Goal: Task Accomplishment & Management: Complete application form

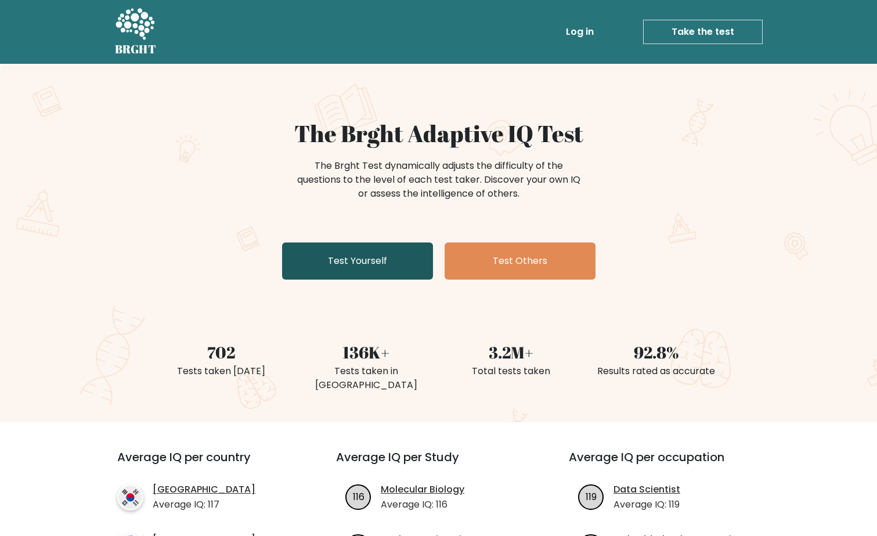
click at [368, 263] on link "Test Yourself" at bounding box center [357, 261] width 151 height 37
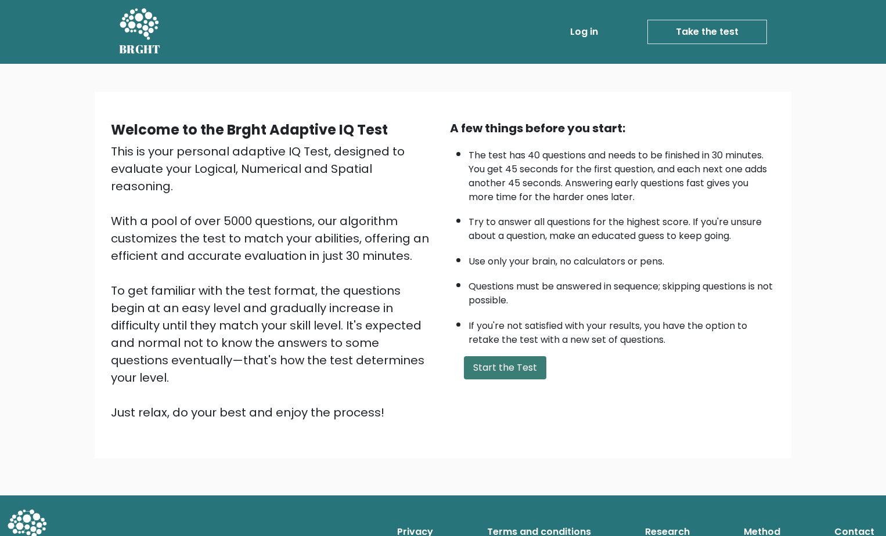
click at [489, 368] on button "Start the Test" at bounding box center [505, 367] width 82 height 23
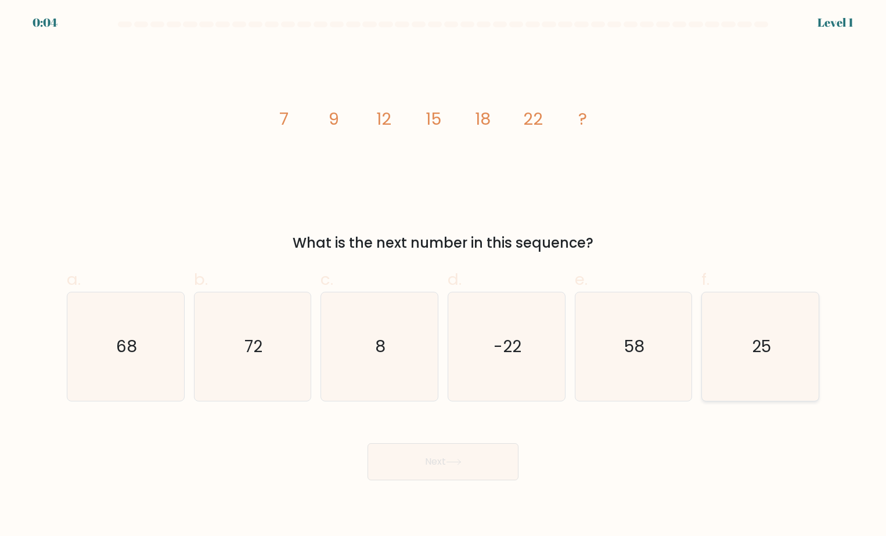
click at [714, 354] on icon "25" at bounding box center [760, 346] width 109 height 109
click at [443, 276] on input "f. 25" at bounding box center [443, 272] width 1 height 8
radio input "true"
click at [478, 469] on button "Next" at bounding box center [442, 461] width 151 height 37
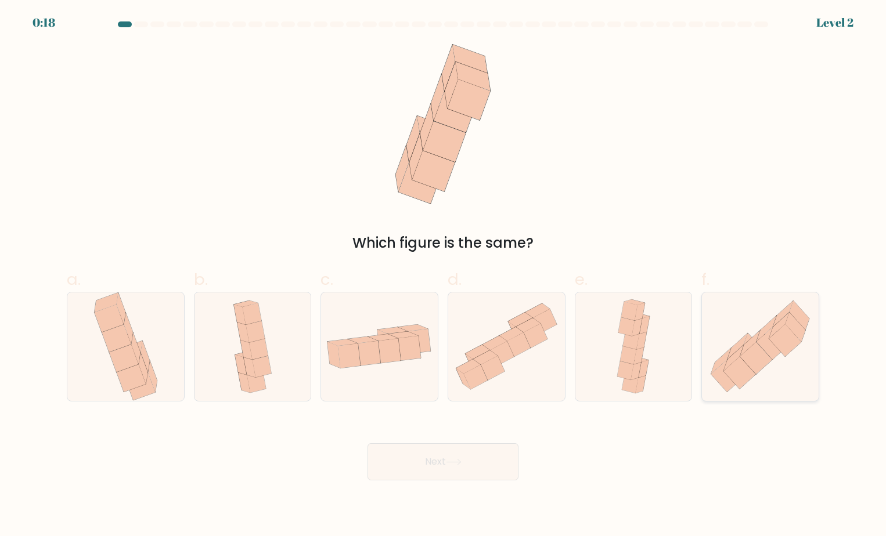
click at [790, 358] on icon at bounding box center [760, 346] width 117 height 102
click at [443, 276] on input "f." at bounding box center [443, 272] width 1 height 8
radio input "true"
click at [414, 462] on button "Next" at bounding box center [442, 461] width 151 height 37
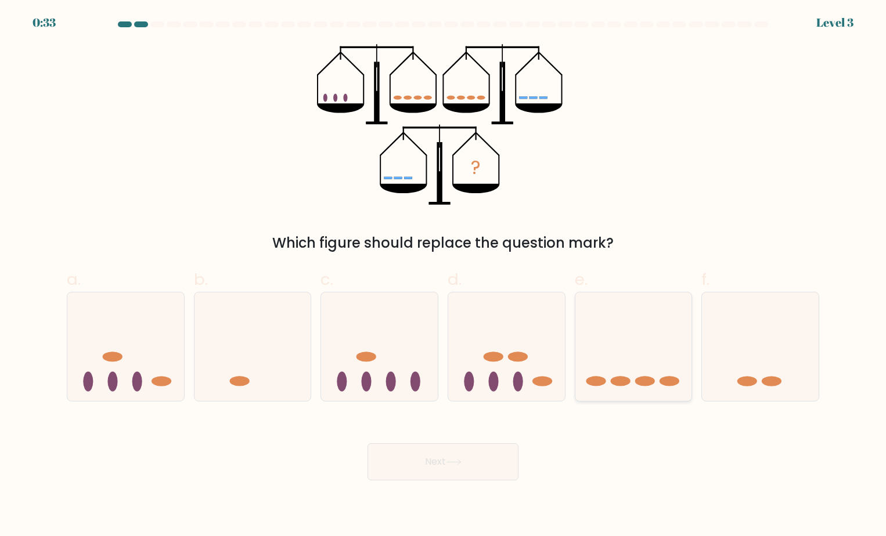
click at [618, 391] on icon at bounding box center [633, 346] width 117 height 96
click at [443, 276] on input "e." at bounding box center [443, 272] width 1 height 8
radio input "true"
click at [473, 465] on button "Next" at bounding box center [442, 461] width 151 height 37
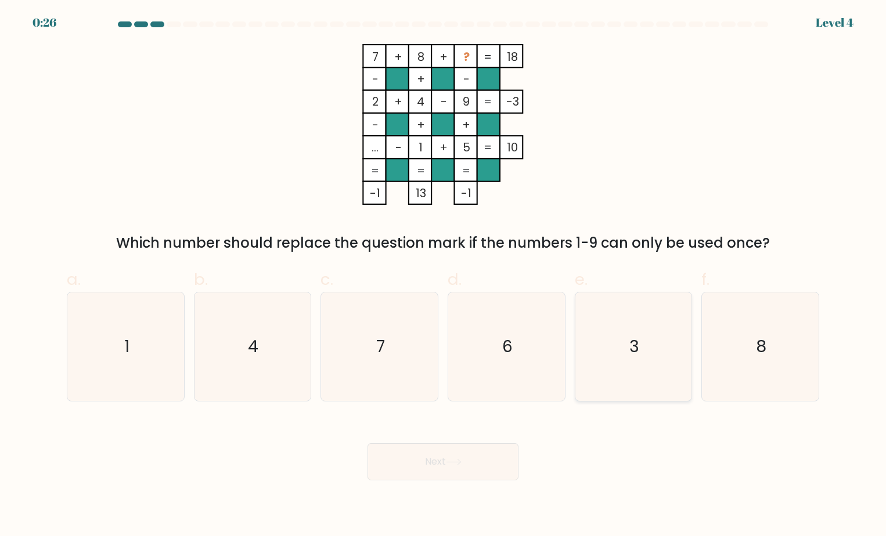
click at [628, 331] on icon "3" at bounding box center [633, 346] width 109 height 109
click at [443, 276] on input "e. 3" at bounding box center [443, 272] width 1 height 8
radio input "true"
click at [465, 463] on button "Next" at bounding box center [442, 461] width 151 height 37
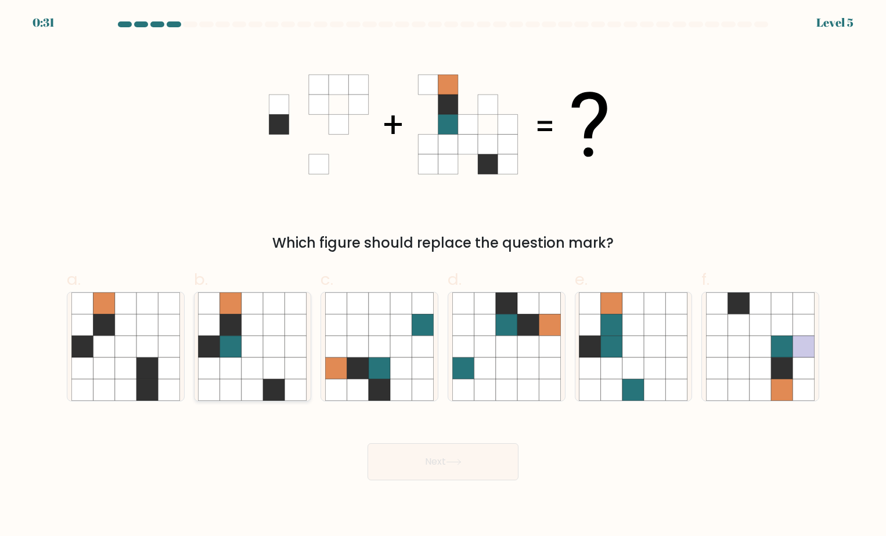
click at [248, 352] on icon at bounding box center [251, 345] width 21 height 21
click at [443, 276] on input "b." at bounding box center [443, 272] width 1 height 8
radio input "true"
click at [403, 466] on button "Next" at bounding box center [442, 461] width 151 height 37
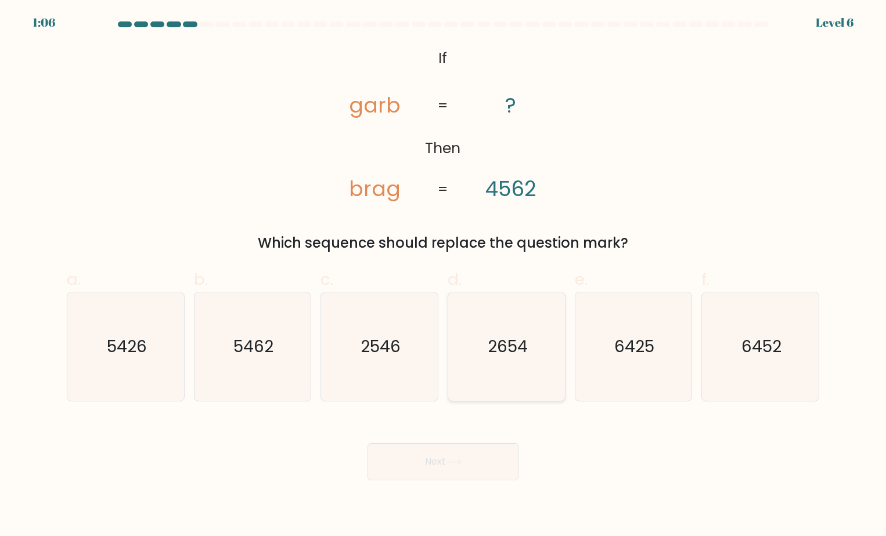
click at [526, 323] on icon "2654" at bounding box center [506, 346] width 109 height 109
click at [443, 276] on input "d. 2654" at bounding box center [443, 272] width 1 height 8
radio input "true"
click at [415, 475] on button "Next" at bounding box center [442, 461] width 151 height 37
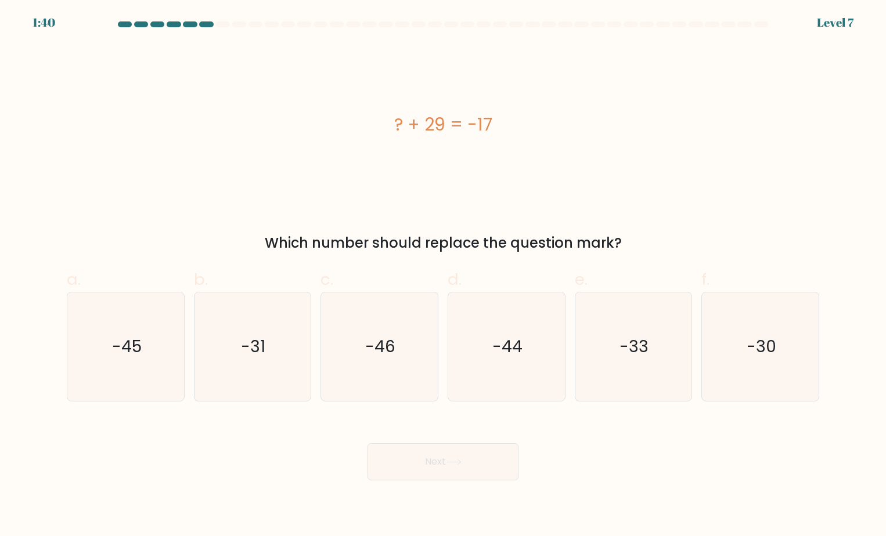
click at [298, 402] on form "a." at bounding box center [443, 250] width 886 height 459
click at [353, 385] on icon "-46" at bounding box center [379, 346] width 109 height 109
click at [443, 276] on input "c. -46" at bounding box center [443, 272] width 1 height 8
radio input "true"
click at [426, 454] on button "Next" at bounding box center [442, 461] width 151 height 37
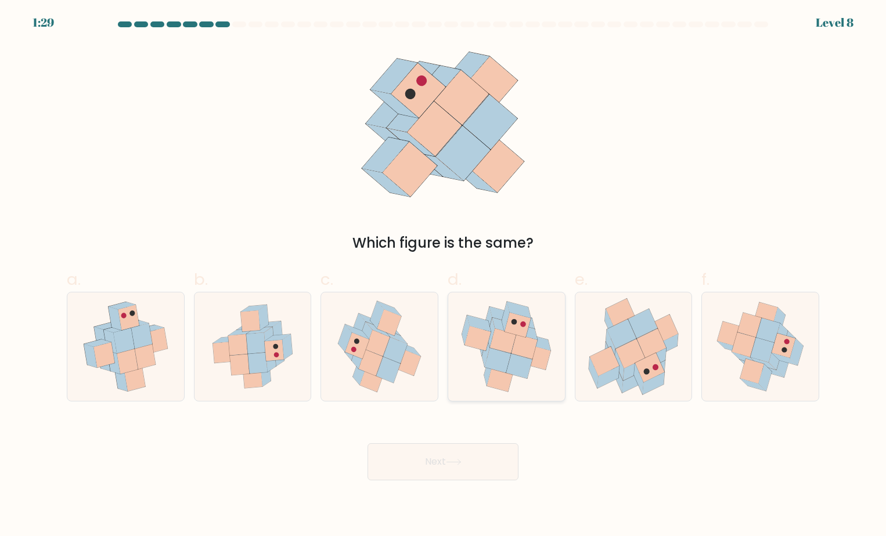
click at [541, 358] on icon at bounding box center [538, 357] width 26 height 25
click at [443, 276] on input "d." at bounding box center [443, 272] width 1 height 8
radio input "true"
click at [462, 469] on button "Next" at bounding box center [442, 461] width 151 height 37
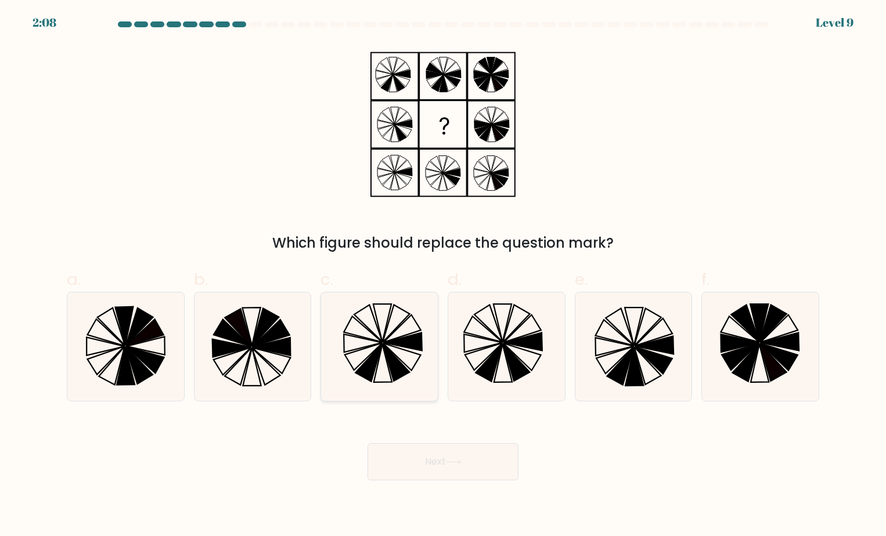
click at [422, 363] on icon at bounding box center [379, 346] width 109 height 109
click at [443, 276] on input "c." at bounding box center [443, 272] width 1 height 8
radio input "true"
click at [431, 487] on body "2:07 Level 9" at bounding box center [443, 268] width 886 height 536
click at [442, 475] on button "Next" at bounding box center [442, 461] width 151 height 37
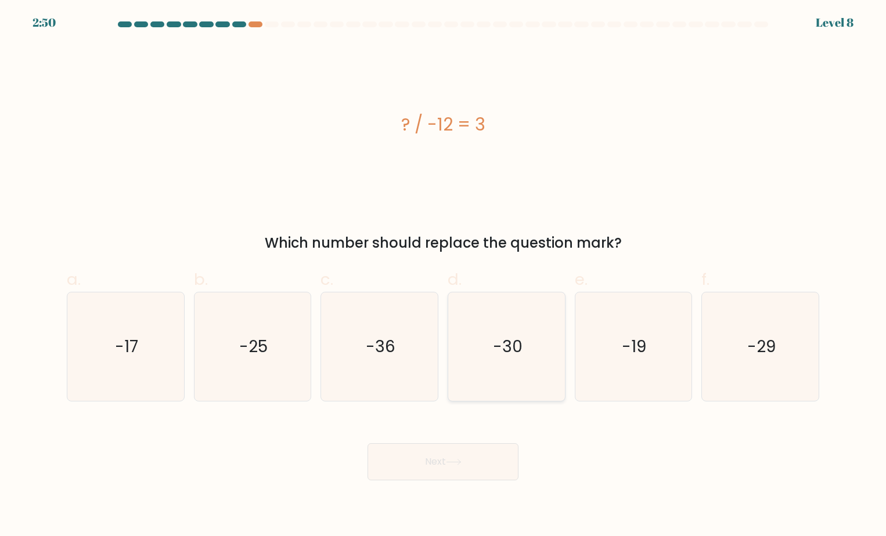
click at [555, 355] on icon "-30" at bounding box center [506, 346] width 109 height 109
click at [443, 276] on input "d. -30" at bounding box center [443, 272] width 1 height 8
radio input "true"
click at [458, 461] on icon at bounding box center [454, 462] width 16 height 6
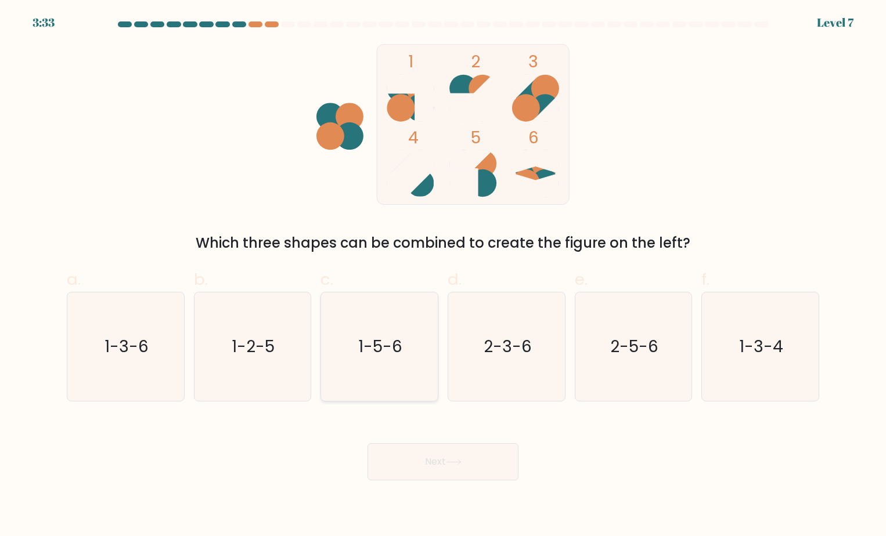
click at [389, 373] on icon "1-5-6" at bounding box center [379, 346] width 109 height 109
click at [443, 276] on input "c. 1-5-6" at bounding box center [443, 272] width 1 height 8
radio input "true"
click at [404, 454] on button "Next" at bounding box center [442, 461] width 151 height 37
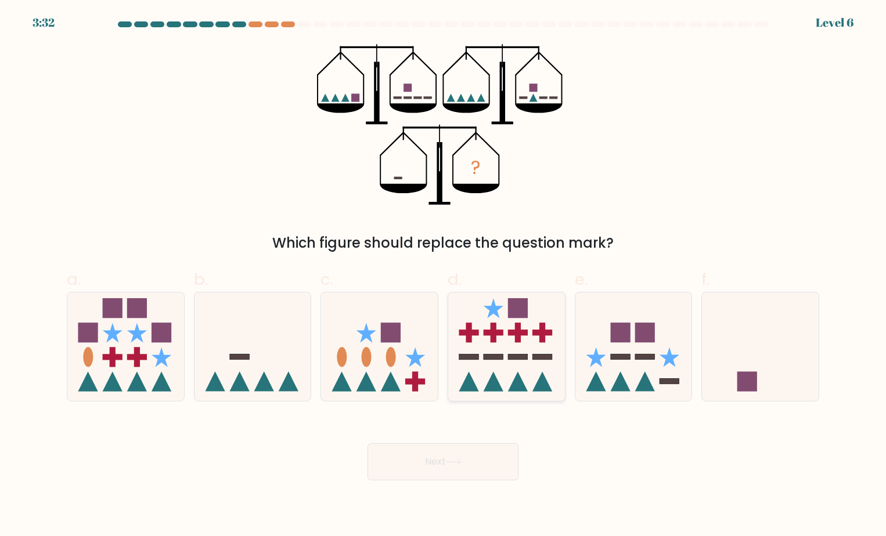
click at [512, 348] on icon at bounding box center [506, 346] width 117 height 96
click at [443, 276] on input "d." at bounding box center [443, 272] width 1 height 8
radio input "true"
click at [450, 464] on icon at bounding box center [454, 462] width 16 height 6
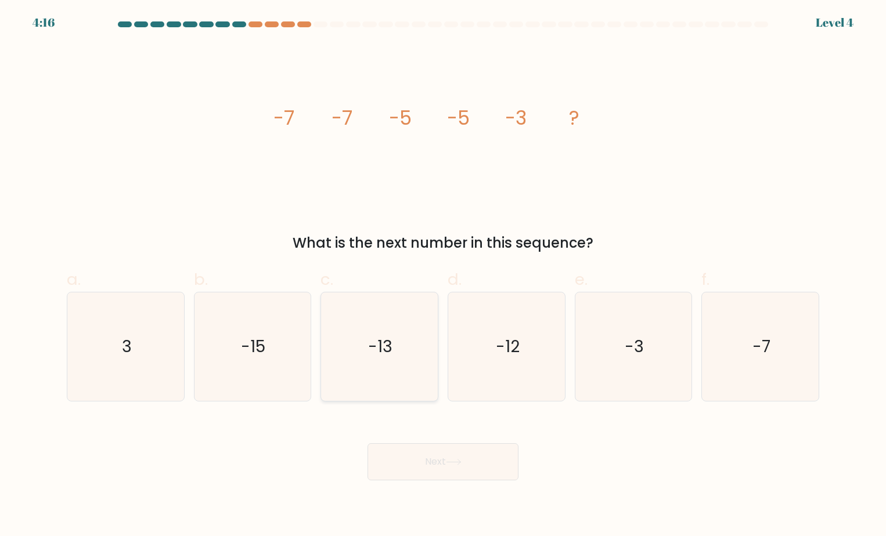
click at [404, 338] on icon "-13" at bounding box center [379, 346] width 109 height 109
click at [443, 276] on input "c. -13" at bounding box center [443, 272] width 1 height 8
radio input "true"
click at [421, 447] on button "Next" at bounding box center [442, 461] width 151 height 37
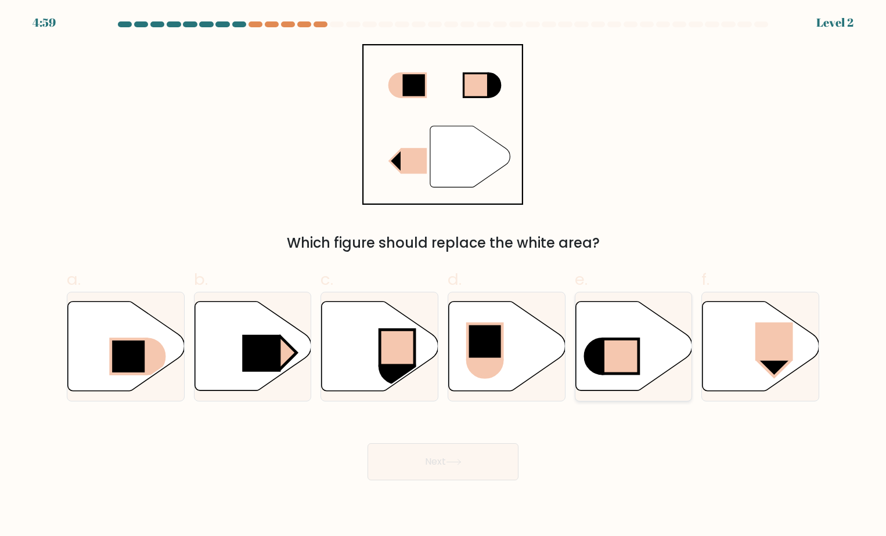
click at [638, 326] on icon at bounding box center [633, 345] width 117 height 89
click at [443, 276] on input "e." at bounding box center [443, 272] width 1 height 8
radio input "true"
click at [429, 465] on button "Next" at bounding box center [442, 461] width 151 height 37
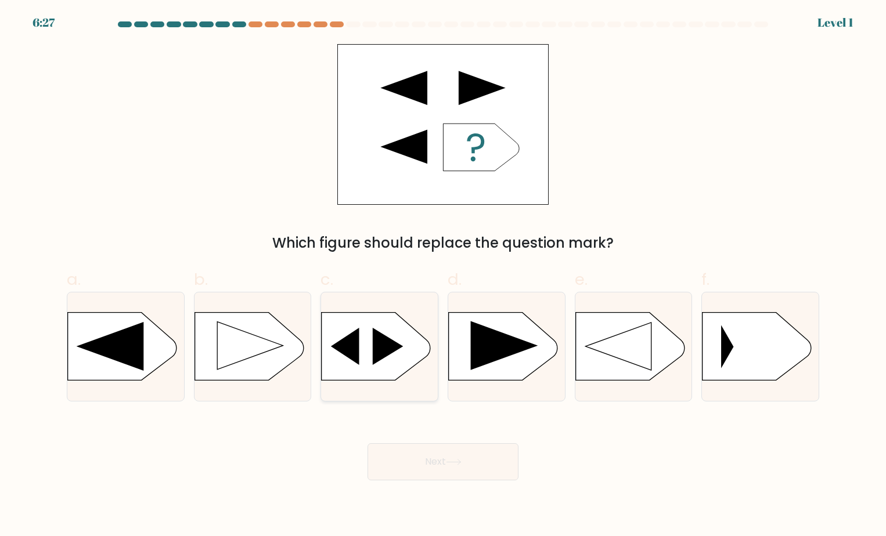
click at [345, 384] on div at bounding box center [379, 347] width 118 height 110
click at [443, 276] on input "c." at bounding box center [443, 272] width 1 height 8
radio input "true"
click at [413, 461] on button "Next" at bounding box center [442, 461] width 151 height 37
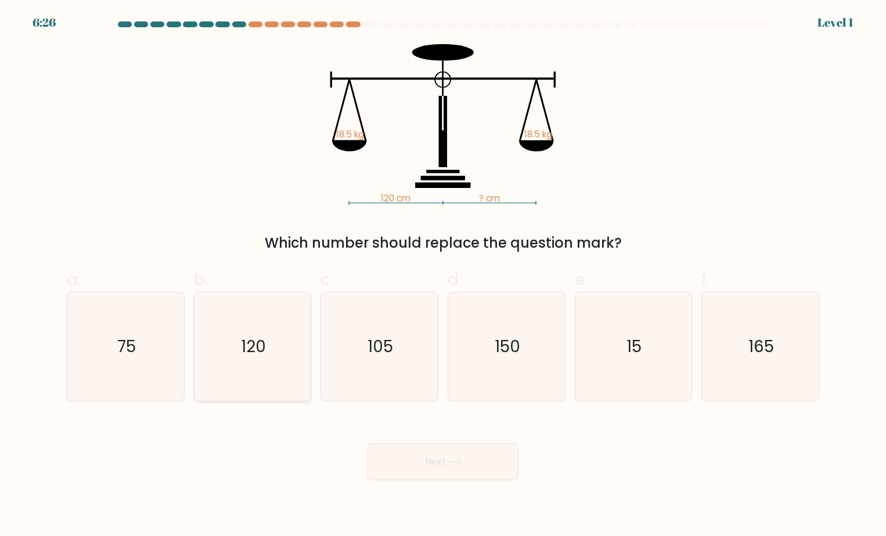
click at [279, 337] on icon "120" at bounding box center [252, 346] width 109 height 109
click at [443, 276] on input "b. 120" at bounding box center [443, 272] width 1 height 8
radio input "true"
click at [398, 465] on button "Next" at bounding box center [442, 461] width 151 height 37
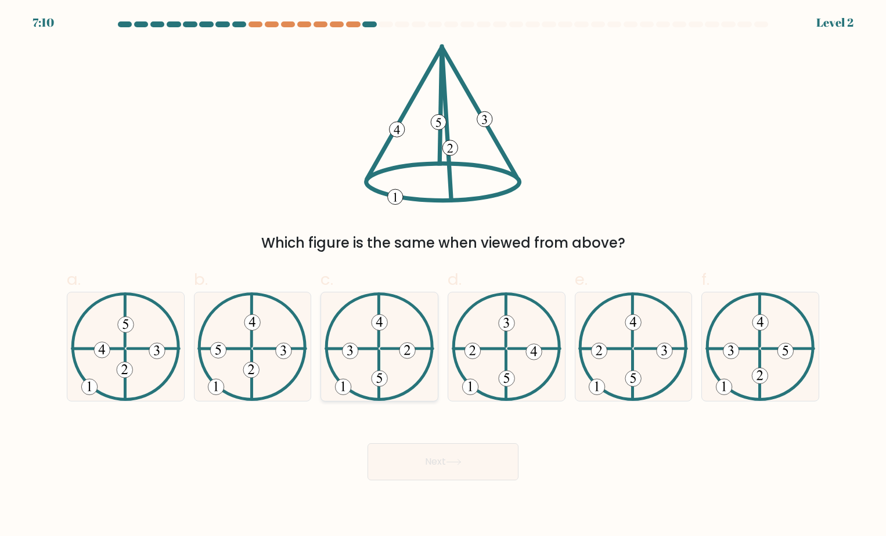
click at [403, 368] on icon at bounding box center [379, 346] width 110 height 109
click at [443, 276] on input "c." at bounding box center [443, 272] width 1 height 8
radio input "true"
click at [425, 464] on button "Next" at bounding box center [442, 461] width 151 height 37
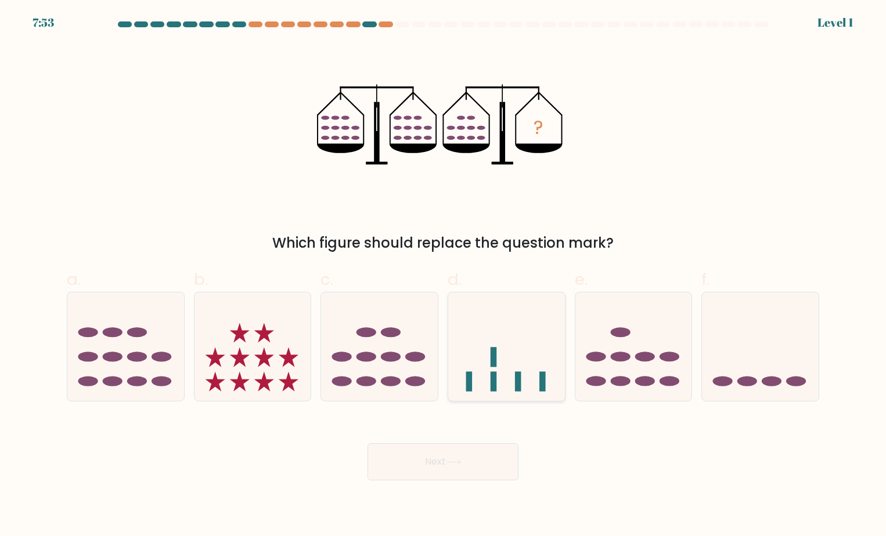
click at [529, 374] on icon at bounding box center [506, 346] width 117 height 96
click at [443, 276] on input "d." at bounding box center [443, 272] width 1 height 8
radio input "true"
click at [474, 467] on button "Next" at bounding box center [442, 461] width 151 height 37
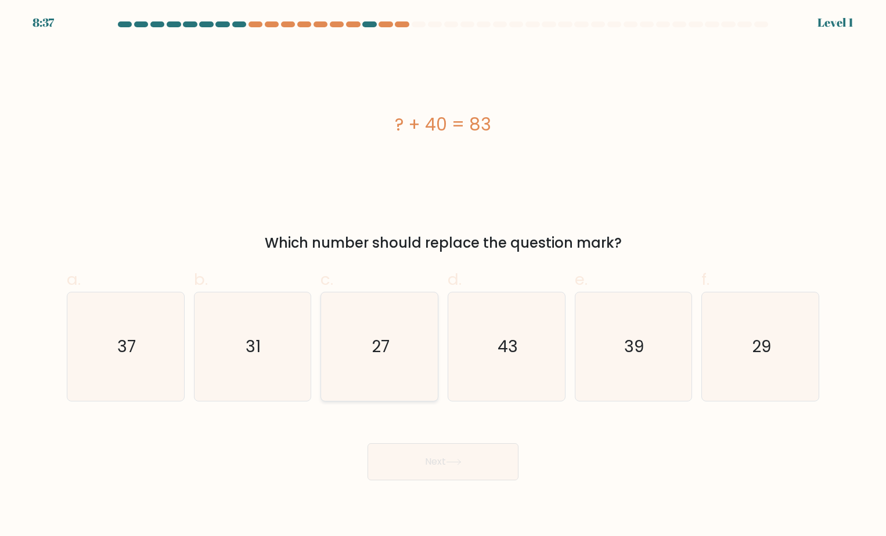
click at [385, 322] on icon "27" at bounding box center [379, 346] width 109 height 109
click at [443, 276] on input "c. 27" at bounding box center [443, 272] width 1 height 8
radio input "true"
click at [403, 460] on button "Next" at bounding box center [442, 461] width 151 height 37
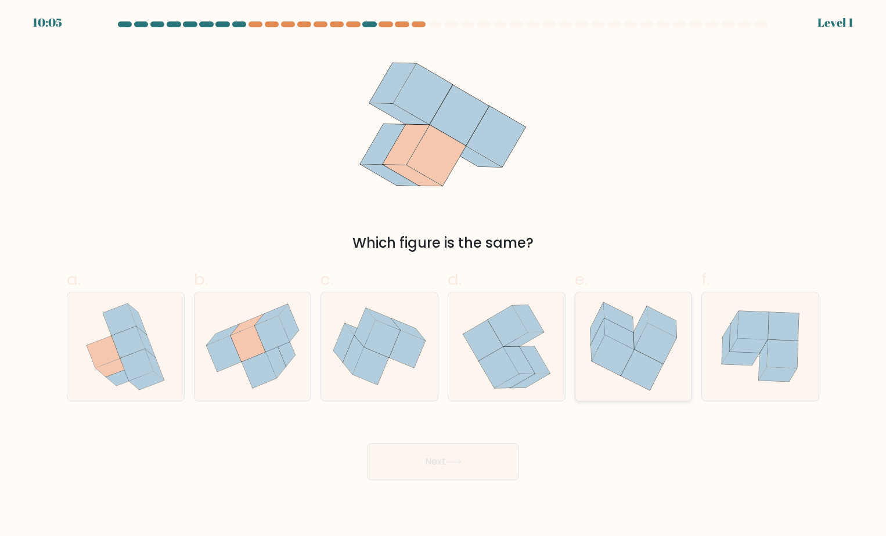
click at [642, 325] on icon at bounding box center [640, 328] width 14 height 42
click at [443, 276] on input "e." at bounding box center [443, 272] width 1 height 8
radio input "true"
click at [478, 475] on button "Next" at bounding box center [442, 461] width 151 height 37
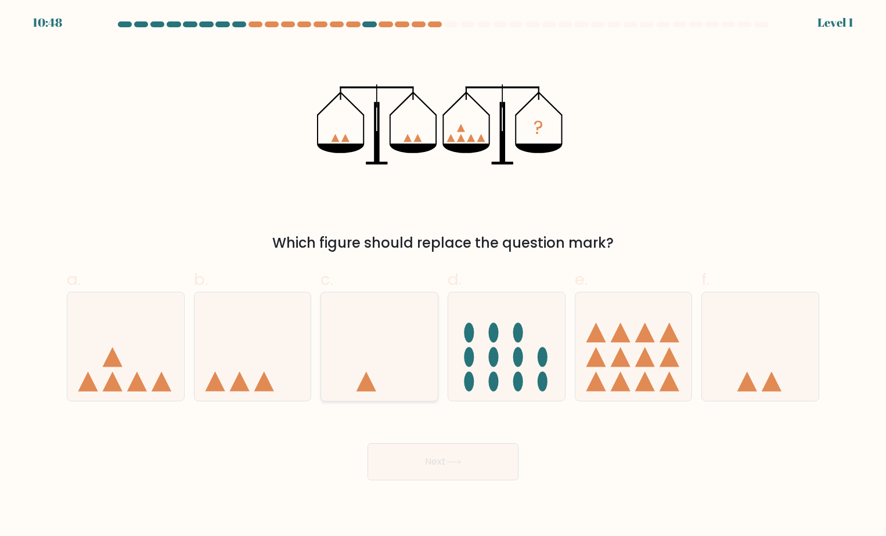
click at [433, 368] on icon at bounding box center [379, 346] width 117 height 96
click at [443, 276] on input "c." at bounding box center [443, 272] width 1 height 8
radio input "true"
click at [443, 460] on button "Next" at bounding box center [442, 461] width 151 height 37
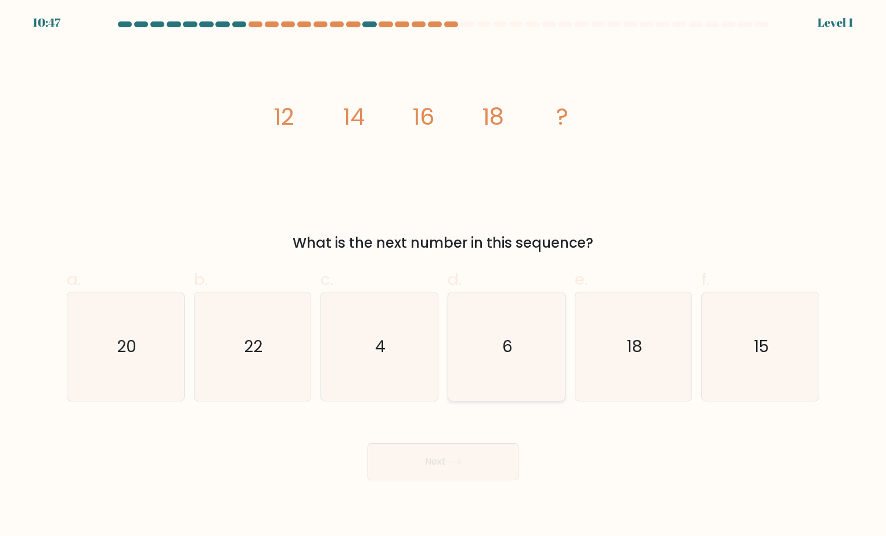
click at [518, 337] on icon "6" at bounding box center [506, 346] width 109 height 109
click at [443, 276] on input "d. 6" at bounding box center [443, 272] width 1 height 8
radio input "true"
click at [460, 456] on button "Next" at bounding box center [442, 461] width 151 height 37
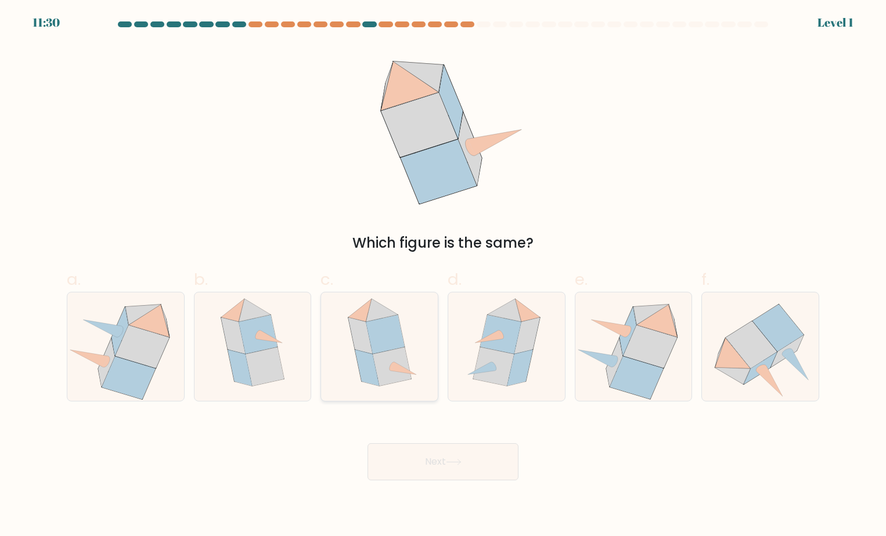
click at [376, 341] on icon at bounding box center [385, 334] width 38 height 39
click at [443, 276] on input "c." at bounding box center [443, 272] width 1 height 8
radio input "true"
click at [398, 470] on button "Next" at bounding box center [442, 461] width 151 height 37
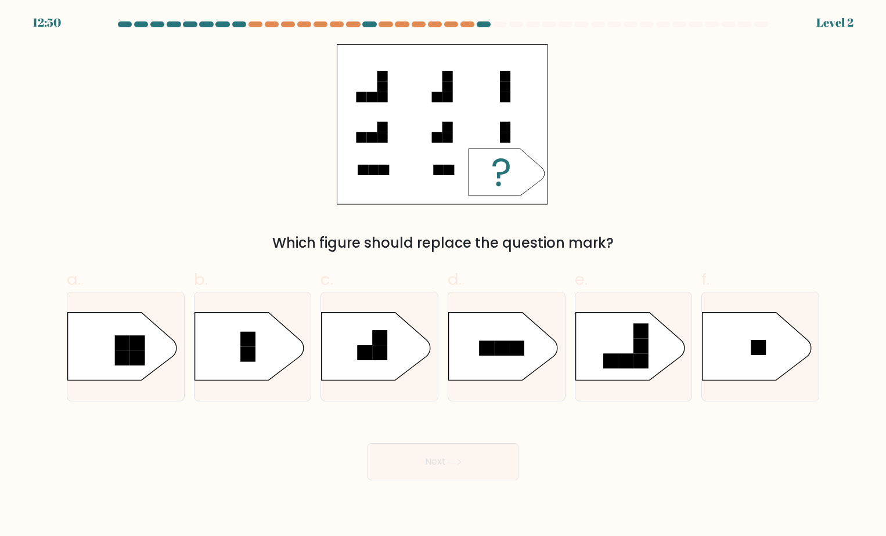
click at [248, 28] on div at bounding box center [443, 26] width 766 height 10
click at [251, 21] on div at bounding box center [255, 24] width 14 height 6
click at [663, 332] on icon at bounding box center [629, 346] width 109 height 68
click at [443, 276] on input "e." at bounding box center [443, 272] width 1 height 8
radio input "true"
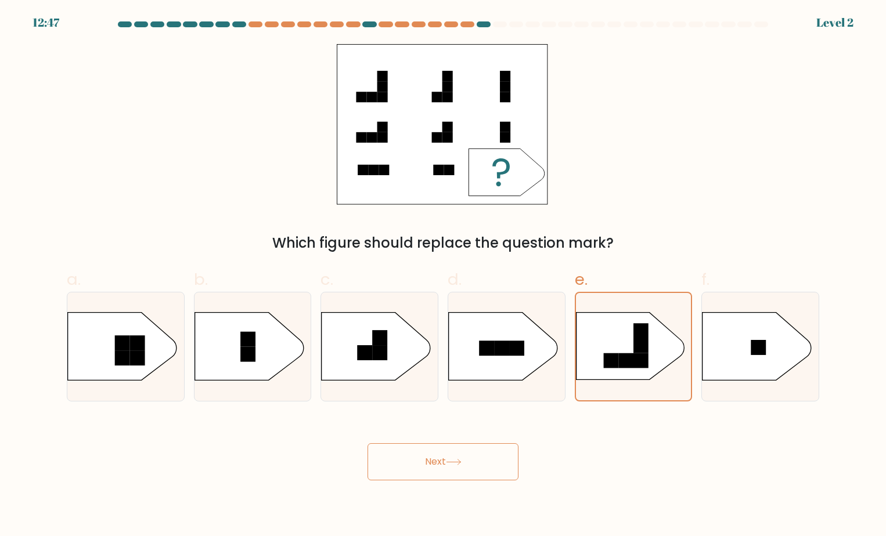
click at [391, 452] on button "Next" at bounding box center [442, 461] width 151 height 37
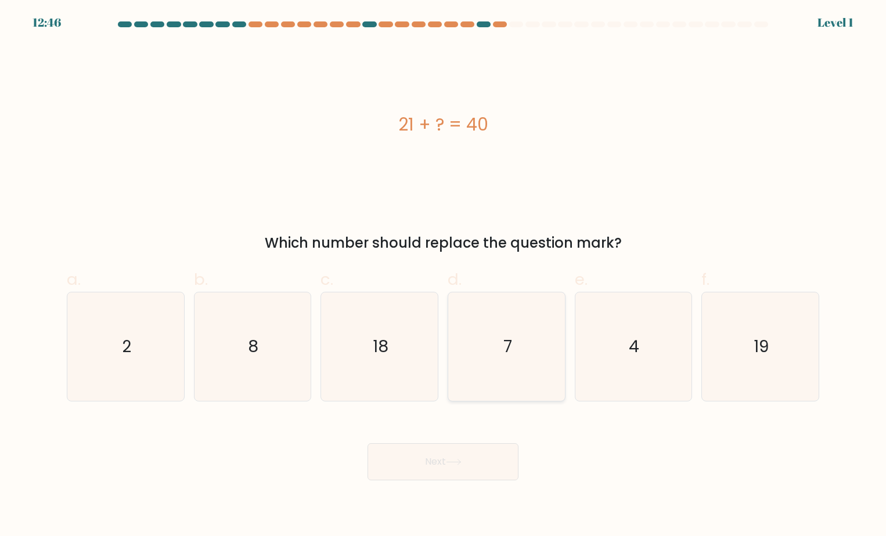
click at [545, 381] on icon "7" at bounding box center [506, 346] width 109 height 109
click at [443, 276] on input "d. 7" at bounding box center [443, 272] width 1 height 8
radio input "true"
click at [438, 488] on body "13:30 Level 1 2" at bounding box center [443, 268] width 886 height 536
click at [439, 465] on button "Next" at bounding box center [442, 461] width 151 height 37
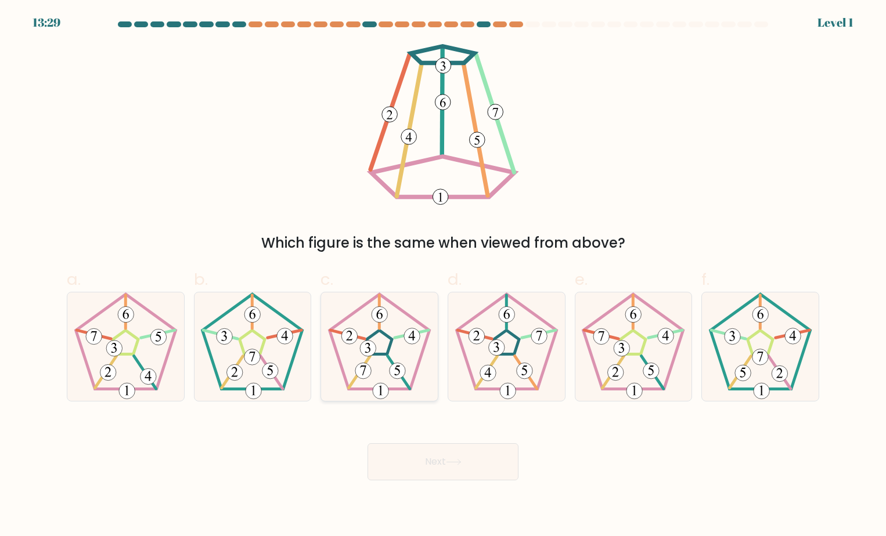
click at [385, 344] on icon at bounding box center [379, 346] width 109 height 109
click at [443, 276] on input "c." at bounding box center [443, 272] width 1 height 8
radio input "true"
click at [431, 464] on button "Next" at bounding box center [442, 461] width 151 height 37
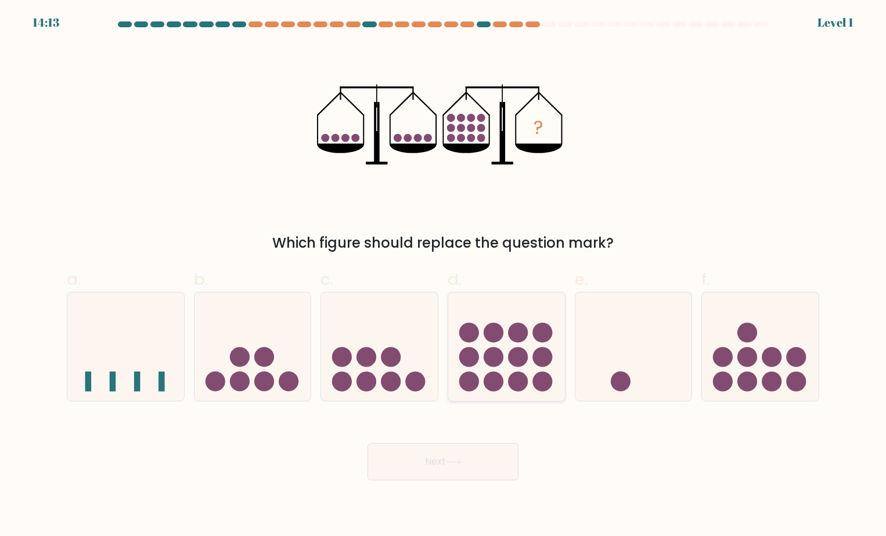
click at [512, 357] on circle at bounding box center [518, 357] width 20 height 20
click at [443, 276] on input "d." at bounding box center [443, 272] width 1 height 8
radio input "true"
click at [482, 452] on button "Next" at bounding box center [442, 461] width 151 height 37
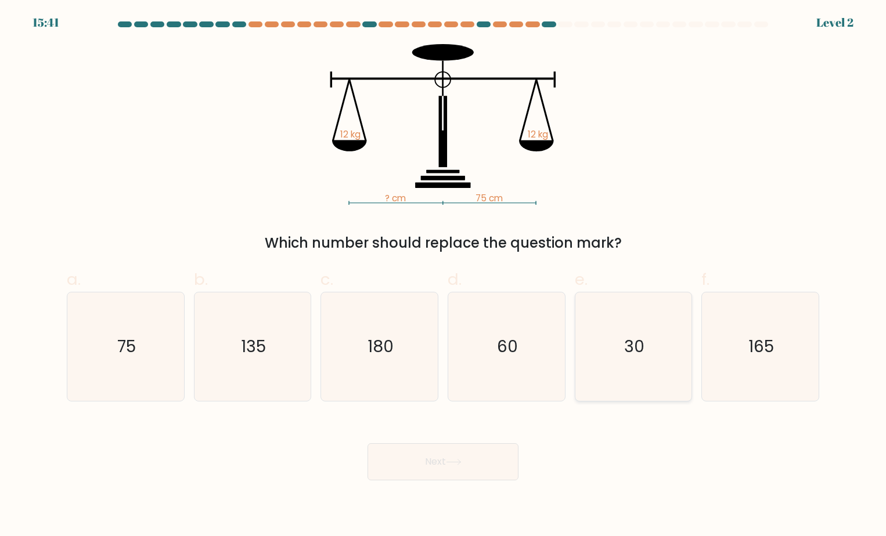
click at [587, 347] on icon "30" at bounding box center [633, 346] width 109 height 109
click at [443, 276] on input "e. 30" at bounding box center [443, 272] width 1 height 8
radio input "true"
click at [434, 443] on button "Next" at bounding box center [442, 461] width 151 height 37
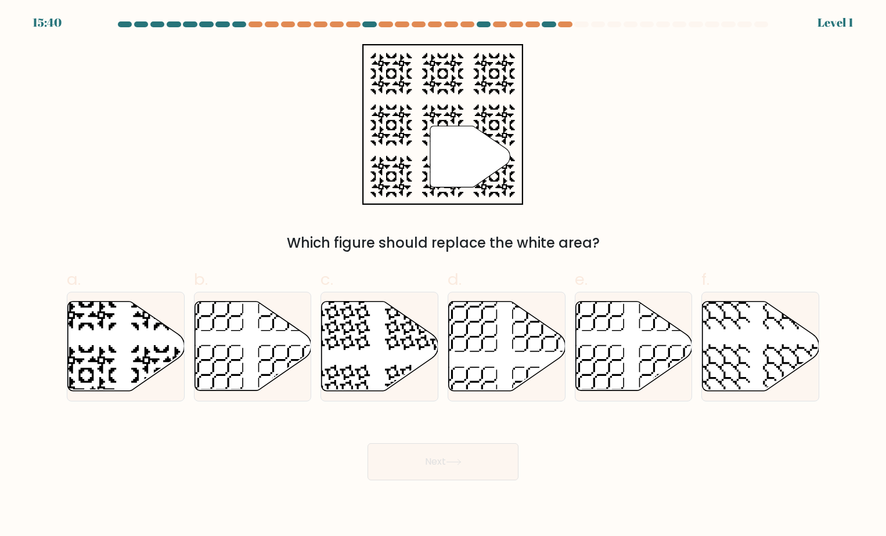
click at [443, 454] on button "Next" at bounding box center [442, 461] width 151 height 37
click at [457, 365] on icon at bounding box center [507, 345] width 117 height 89
click at [443, 276] on input "d." at bounding box center [443, 272] width 1 height 8
radio input "true"
click at [447, 459] on button "Next" at bounding box center [442, 461] width 151 height 37
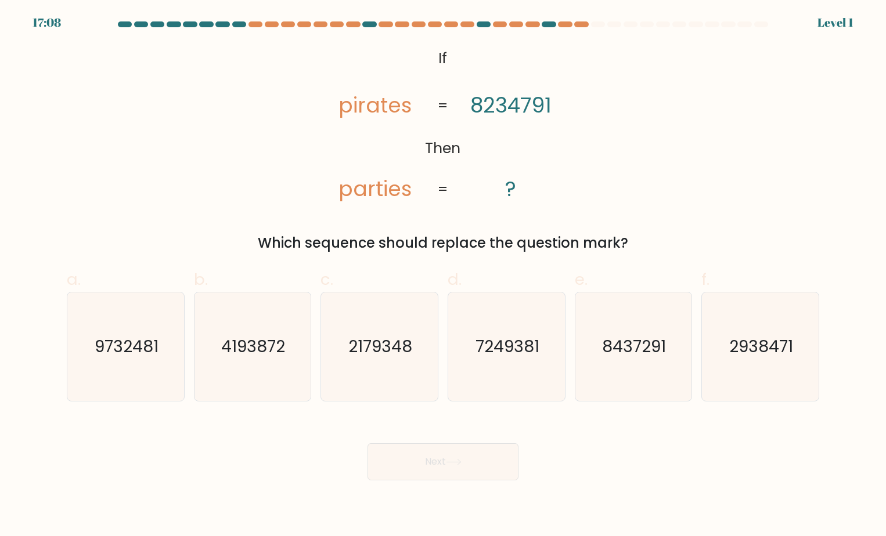
click at [62, 413] on form "If ?" at bounding box center [443, 250] width 886 height 459
click at [131, 358] on icon "9732481" at bounding box center [125, 346] width 109 height 109
click at [443, 276] on input "a. 9732481" at bounding box center [443, 272] width 1 height 8
radio input "true"
click at [398, 456] on button "Next" at bounding box center [442, 461] width 151 height 37
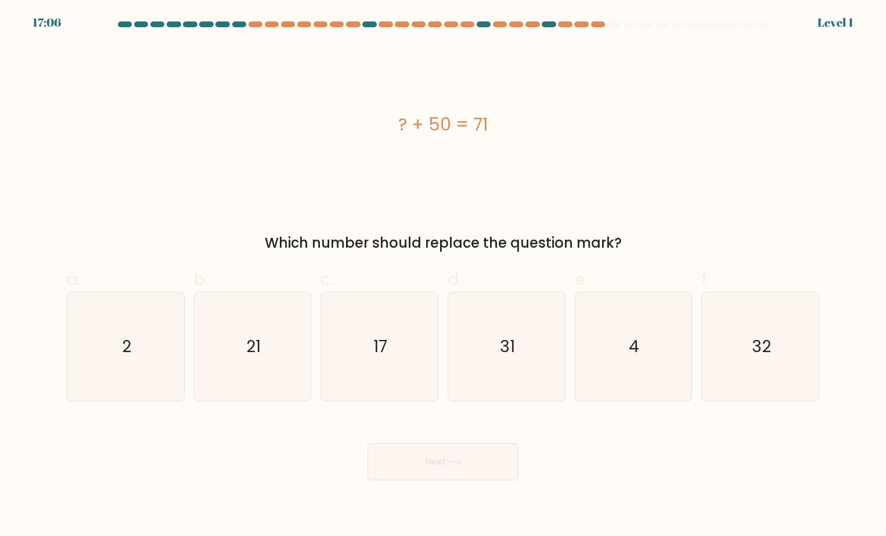
click at [573, 406] on form "a. 2" at bounding box center [443, 250] width 886 height 459
click at [487, 377] on icon "31" at bounding box center [506, 346] width 109 height 109
click at [443, 276] on input "d. 31" at bounding box center [443, 272] width 1 height 8
radio input "true"
click at [450, 460] on icon at bounding box center [454, 462] width 16 height 6
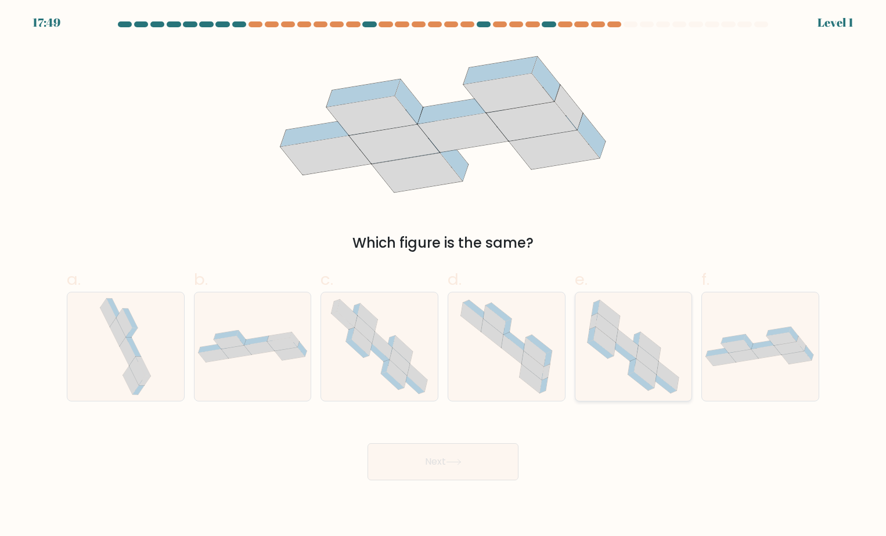
click at [646, 350] on icon at bounding box center [649, 346] width 22 height 29
click at [443, 276] on input "e." at bounding box center [443, 272] width 1 height 8
radio input "true"
click at [453, 459] on icon at bounding box center [454, 462] width 16 height 6
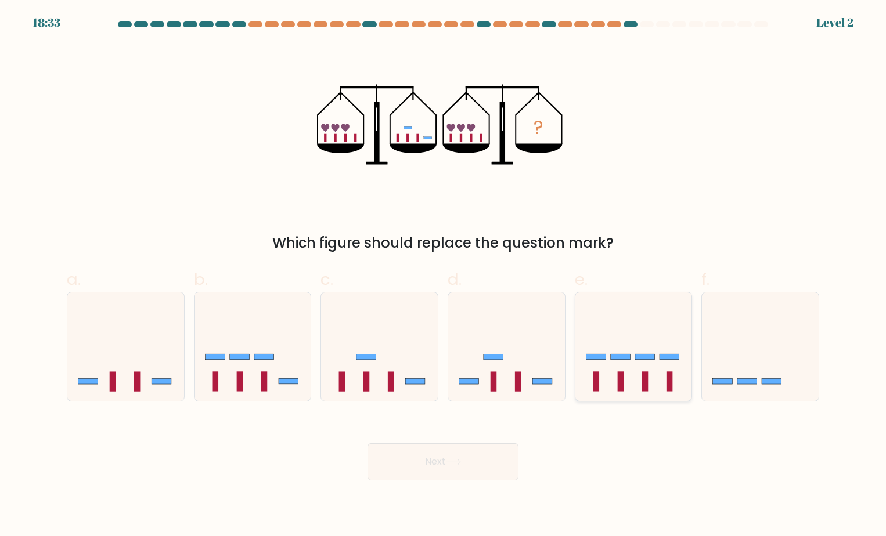
click at [675, 312] on icon at bounding box center [633, 346] width 117 height 96
click at [443, 276] on input "e." at bounding box center [443, 272] width 1 height 8
radio input "true"
click at [472, 463] on button "Next" at bounding box center [442, 461] width 151 height 37
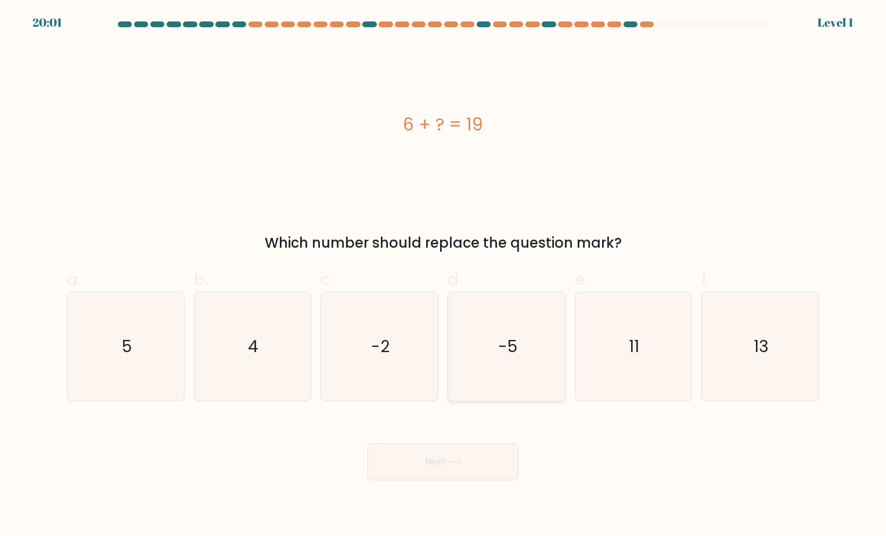
click at [504, 353] on text "-5" at bounding box center [507, 346] width 19 height 23
click at [443, 276] on input "d. -5" at bounding box center [443, 272] width 1 height 8
radio input "true"
click at [472, 436] on div "Next" at bounding box center [443, 447] width 766 height 65
click at [472, 444] on button "Next" at bounding box center [442, 461] width 151 height 37
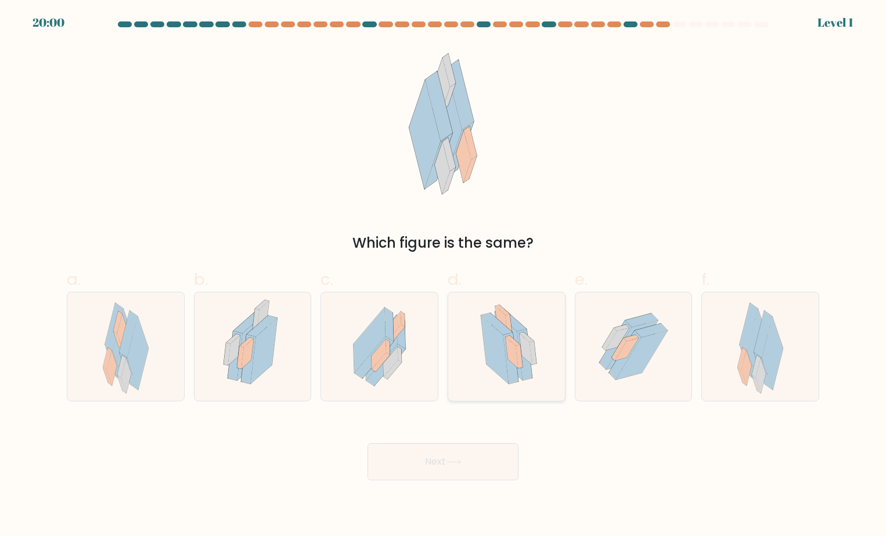
click at [497, 311] on icon at bounding box center [501, 321] width 13 height 31
click at [443, 276] on input "d." at bounding box center [443, 272] width 1 height 8
radio input "true"
click at [460, 451] on button "Next" at bounding box center [442, 461] width 151 height 37
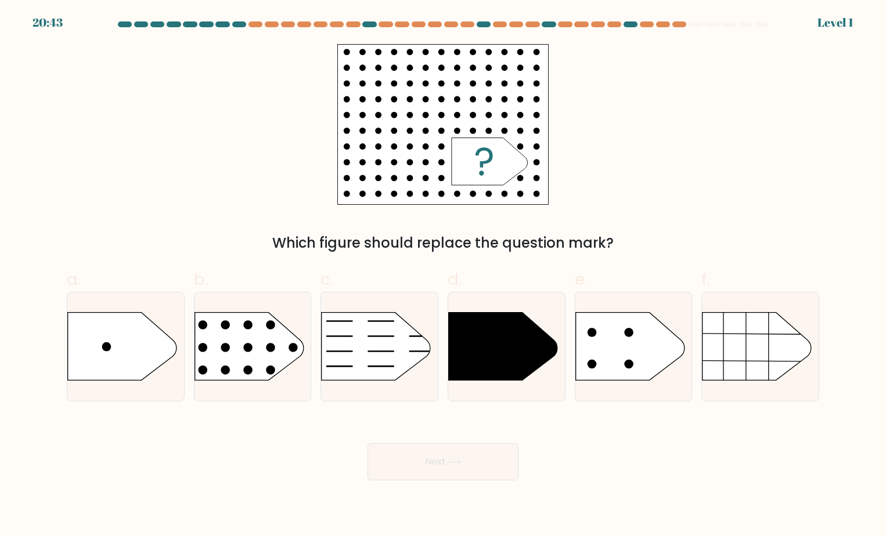
click at [399, 402] on form "a." at bounding box center [443, 250] width 886 height 459
click at [406, 359] on icon at bounding box center [375, 346] width 109 height 68
click at [443, 276] on input "c." at bounding box center [443, 272] width 1 height 8
radio input "true"
click at [262, 368] on rect at bounding box center [182, 293] width 303 height 230
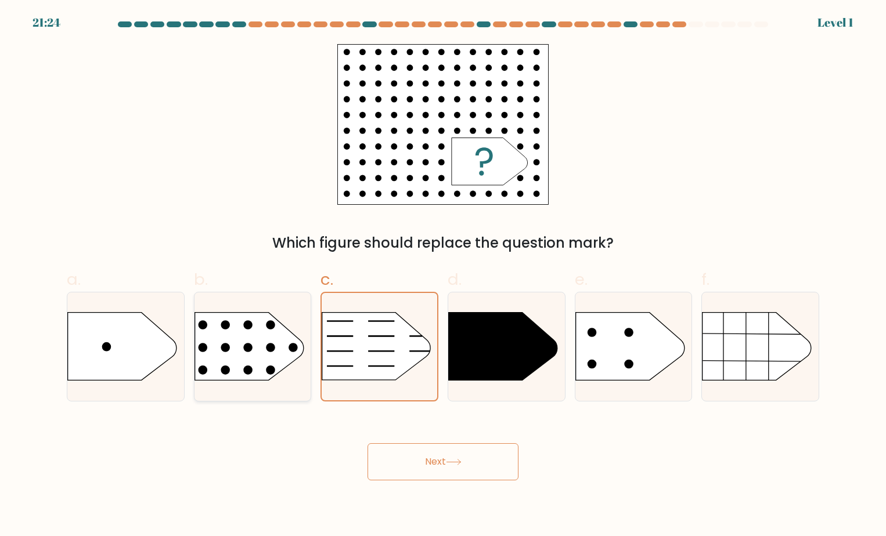
click at [443, 276] on input "b." at bounding box center [443, 272] width 1 height 8
radio input "true"
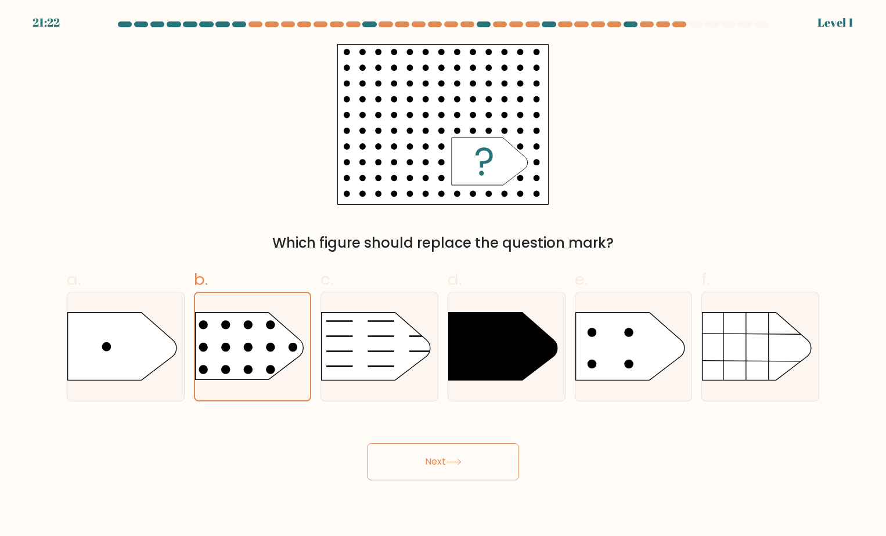
click at [422, 460] on button "Next" at bounding box center [442, 461] width 151 height 37
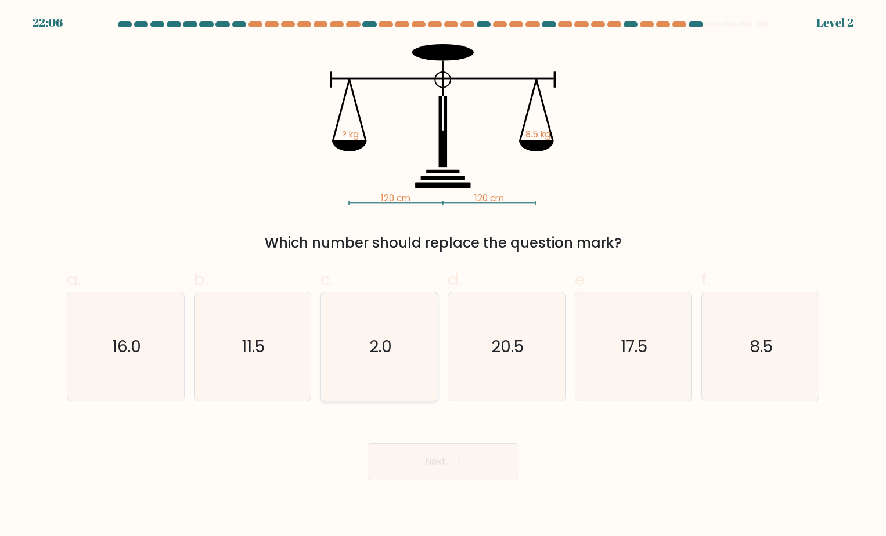
click at [411, 339] on icon "2.0" at bounding box center [379, 346] width 109 height 109
click at [443, 276] on input "c. 2.0" at bounding box center [443, 272] width 1 height 8
radio input "true"
click at [423, 444] on button "Next" at bounding box center [442, 461] width 151 height 37
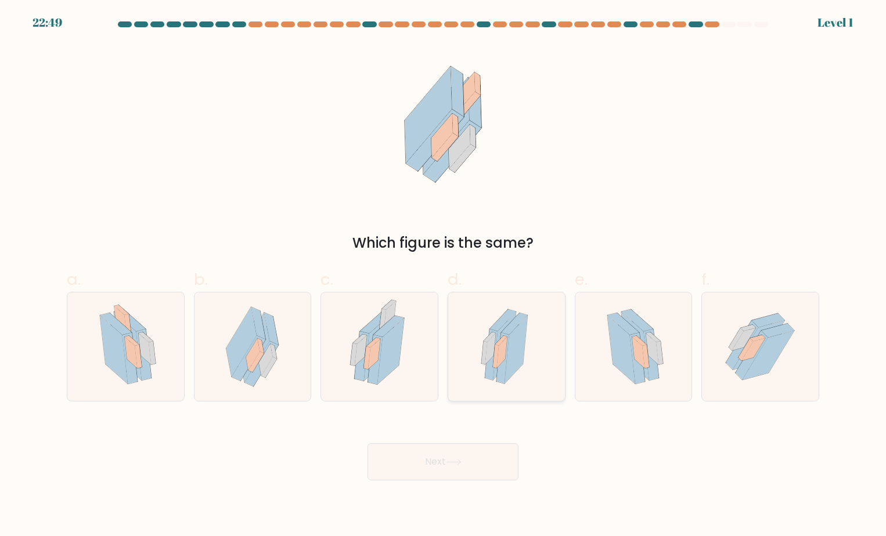
click at [497, 376] on icon at bounding box center [502, 358] width 13 height 51
click at [443, 276] on input "d." at bounding box center [443, 272] width 1 height 8
radio input "true"
click at [138, 361] on icon at bounding box center [138, 356] width 7 height 23
click at [443, 276] on input "a." at bounding box center [443, 272] width 1 height 8
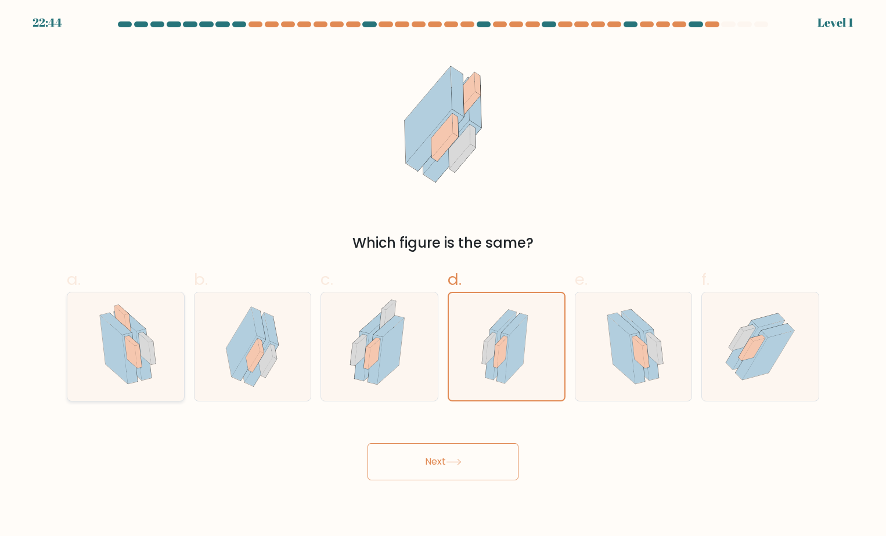
radio input "true"
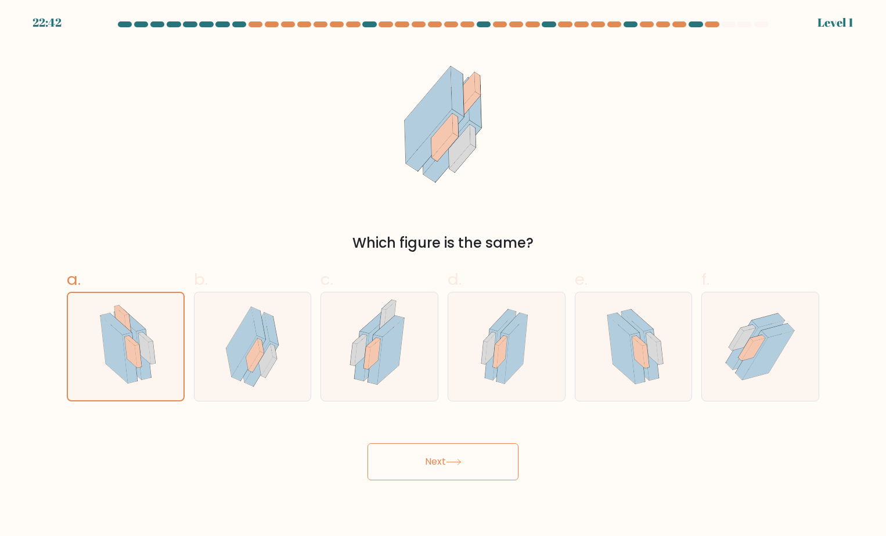
click at [414, 461] on button "Next" at bounding box center [442, 461] width 151 height 37
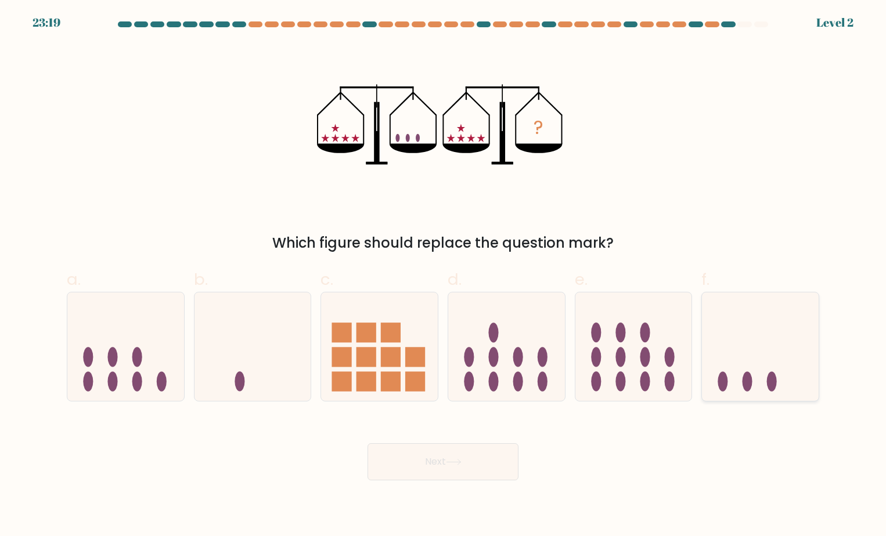
click at [729, 344] on icon at bounding box center [760, 346] width 117 height 96
click at [443, 276] on input "f." at bounding box center [443, 272] width 1 height 8
radio input "true"
click at [505, 454] on button "Next" at bounding box center [442, 461] width 151 height 37
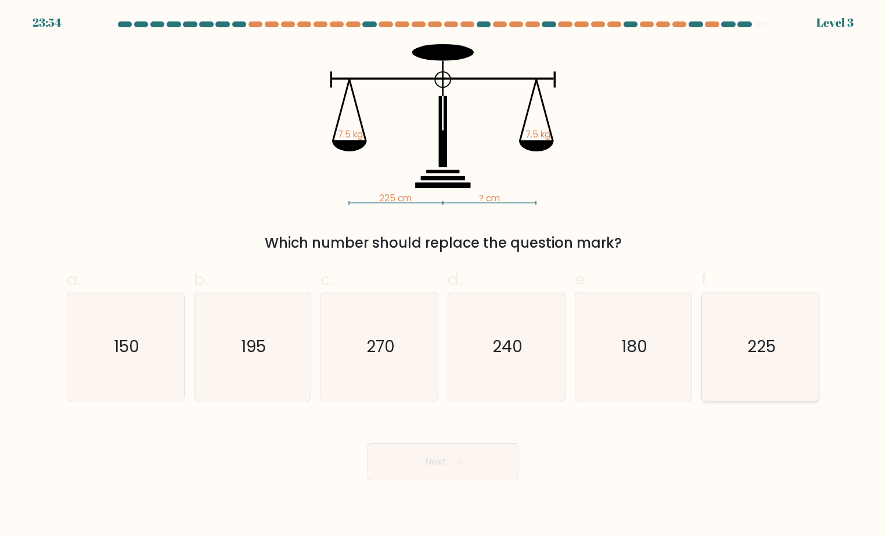
click at [765, 340] on text "225" at bounding box center [761, 346] width 28 height 23
click at [443, 276] on input "f. 225" at bounding box center [443, 272] width 1 height 8
radio input "true"
click at [443, 470] on button "Next" at bounding box center [442, 461] width 151 height 37
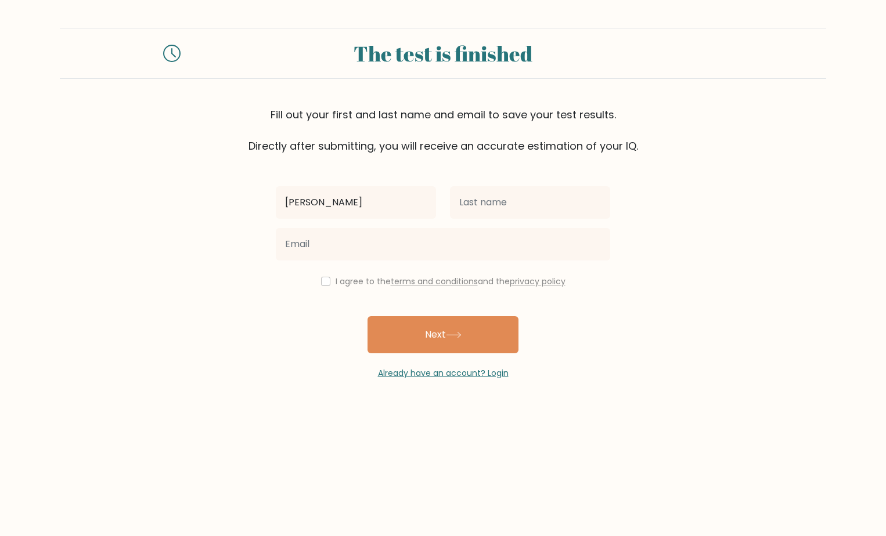
type input "bob"
click at [477, 194] on input "text" at bounding box center [530, 202] width 160 height 32
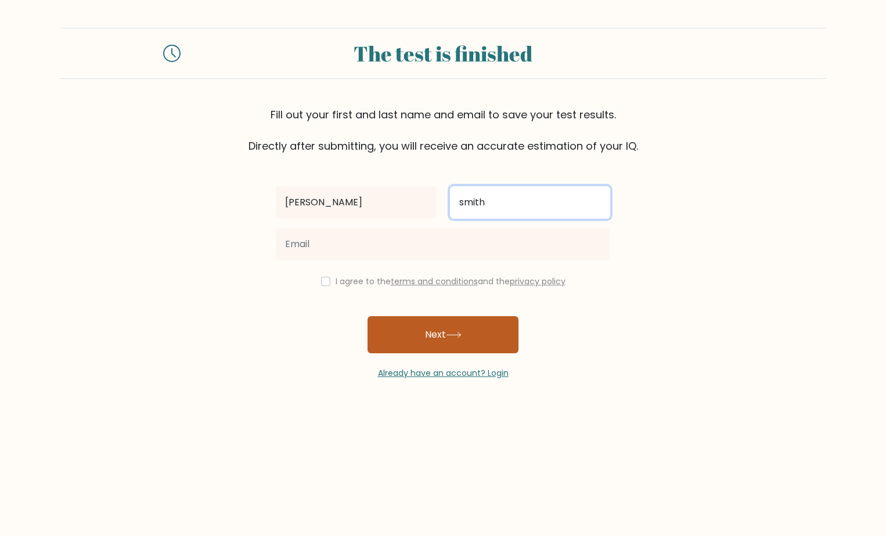
type input "smith"
click at [428, 326] on button "Next" at bounding box center [442, 334] width 151 height 37
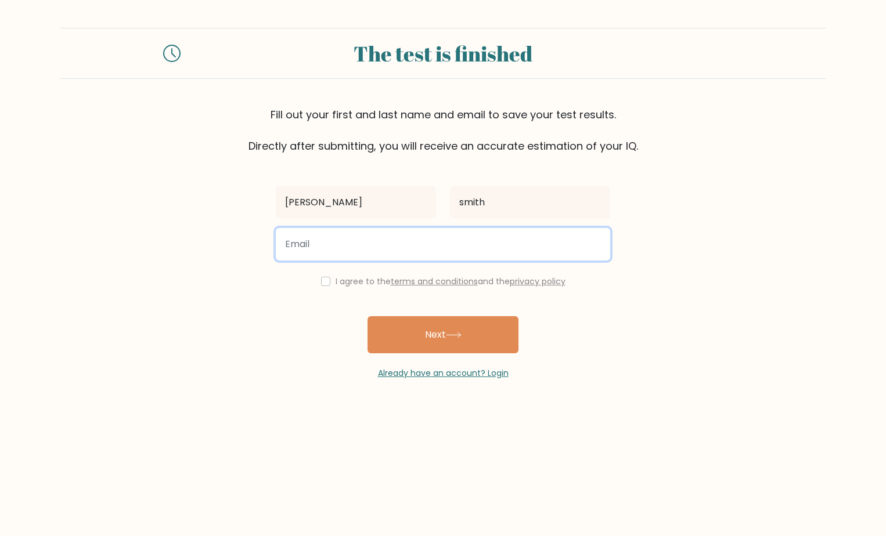
click at [333, 241] on input "email" at bounding box center [443, 244] width 334 height 32
type input "willisnatalie90101@gmail.com"
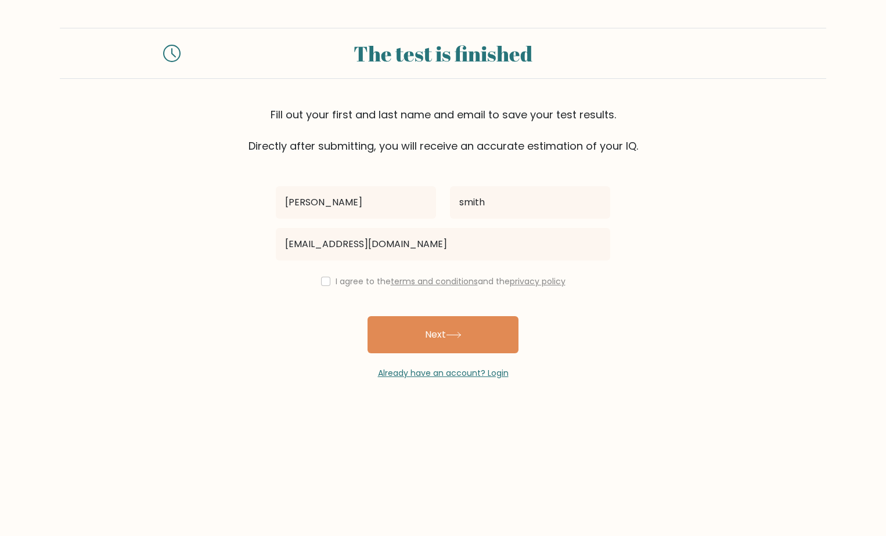
click at [370, 281] on label "I agree to the terms and conditions and the privacy policy" at bounding box center [450, 282] width 230 height 12
click at [321, 279] on input "checkbox" at bounding box center [325, 281] width 9 height 9
checkbox input "true"
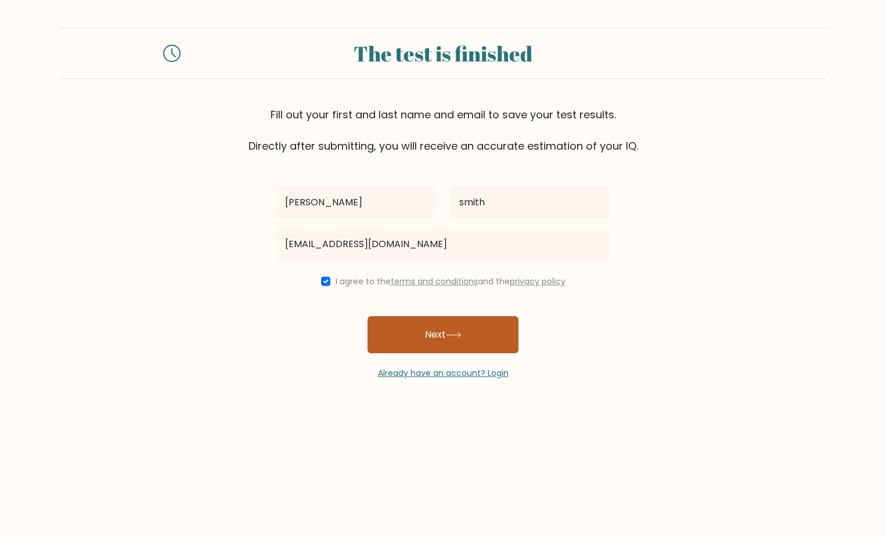
click at [424, 342] on button "Next" at bounding box center [442, 334] width 151 height 37
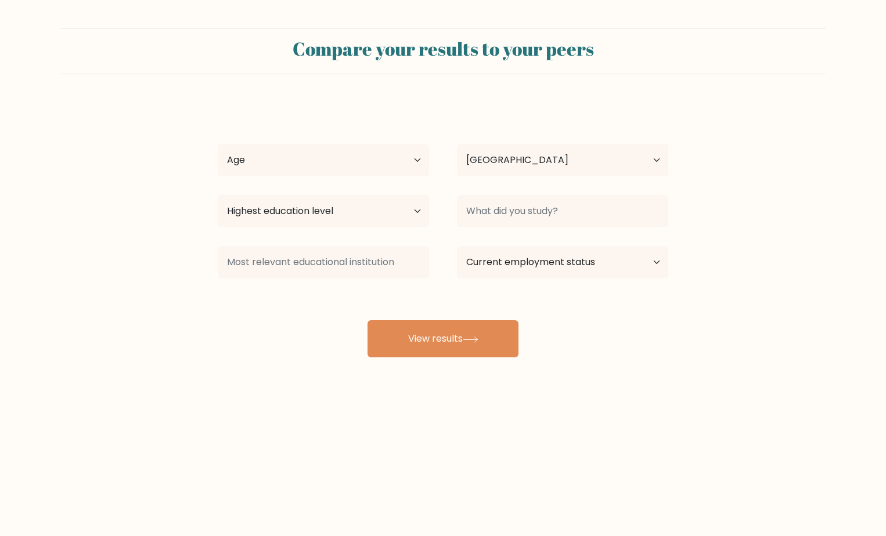
select select "US"
click at [399, 167] on select "Age Under [DEMOGRAPHIC_DATA] [DEMOGRAPHIC_DATA] [DEMOGRAPHIC_DATA] [DEMOGRAPHIC…" at bounding box center [323, 160] width 211 height 32
select select "18_24"
click at [218, 144] on select "Age Under [DEMOGRAPHIC_DATA] [DEMOGRAPHIC_DATA] [DEMOGRAPHIC_DATA] [DEMOGRAPHIC…" at bounding box center [323, 160] width 211 height 32
click at [550, 151] on select "Country Afghanistan Albania Algeria American Samoa Andorra Angola Anguilla Anta…" at bounding box center [562, 160] width 211 height 32
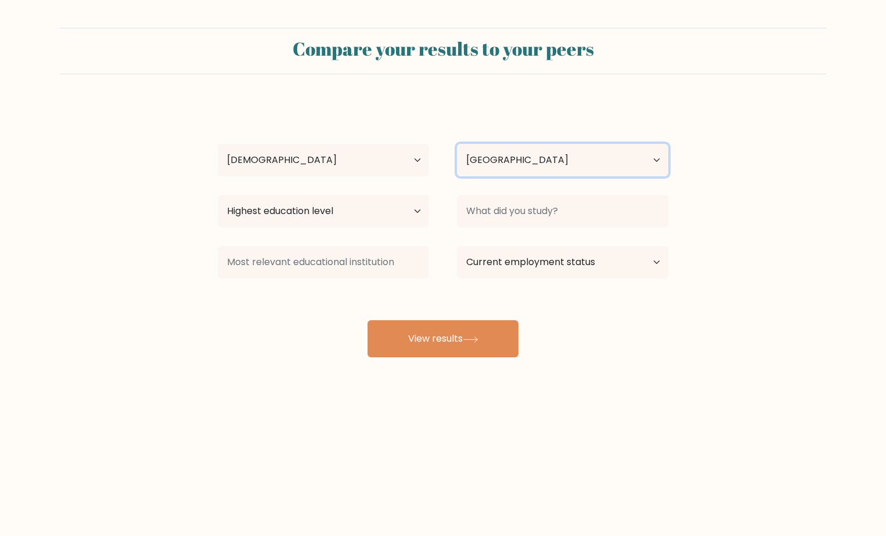
click at [457, 144] on select "Country Afghanistan Albania Algeria American Samoa Andorra Angola Anguilla Anta…" at bounding box center [562, 160] width 211 height 32
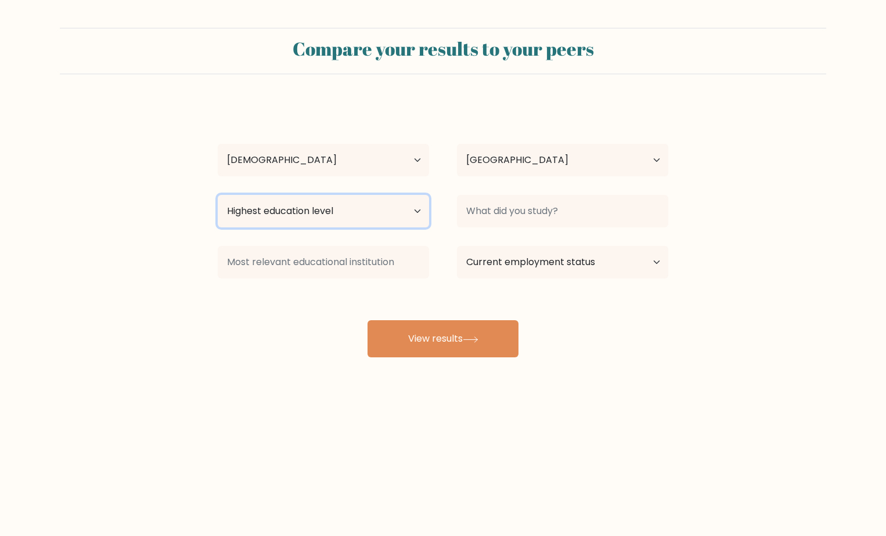
click at [337, 198] on select "Highest education level No schooling Primary Lower Secondary Upper Secondary Oc…" at bounding box center [323, 211] width 211 height 32
select select "primary"
click at [218, 195] on select "Highest education level No schooling Primary Lower Secondary Upper Secondary Oc…" at bounding box center [323, 211] width 211 height 32
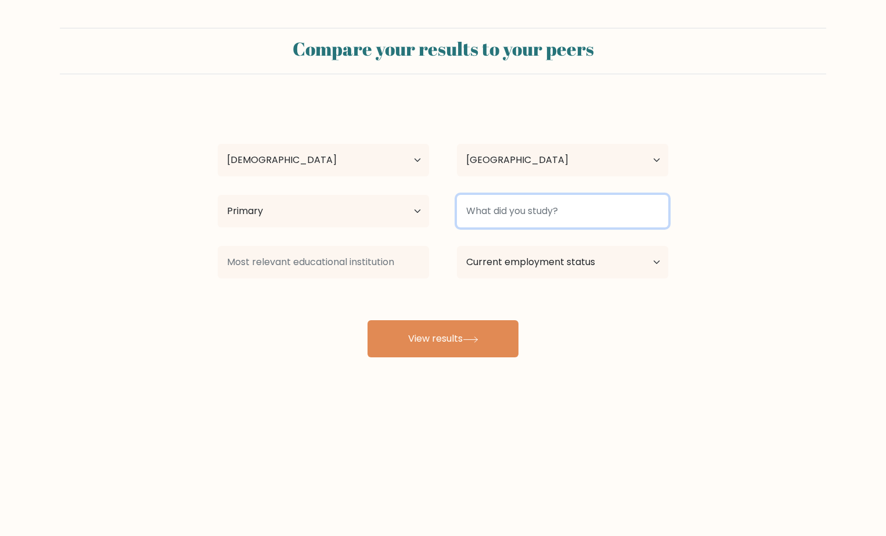
click at [486, 211] on input at bounding box center [562, 211] width 211 height 32
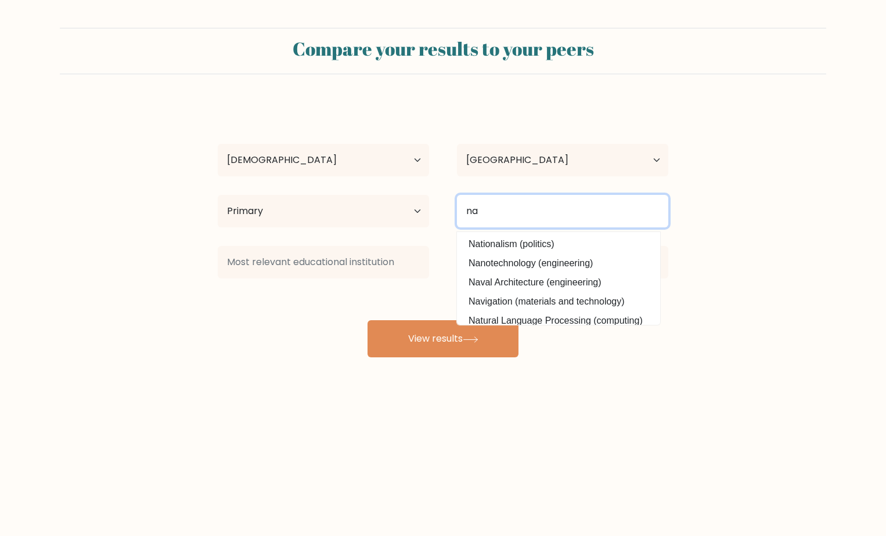
type input "na"
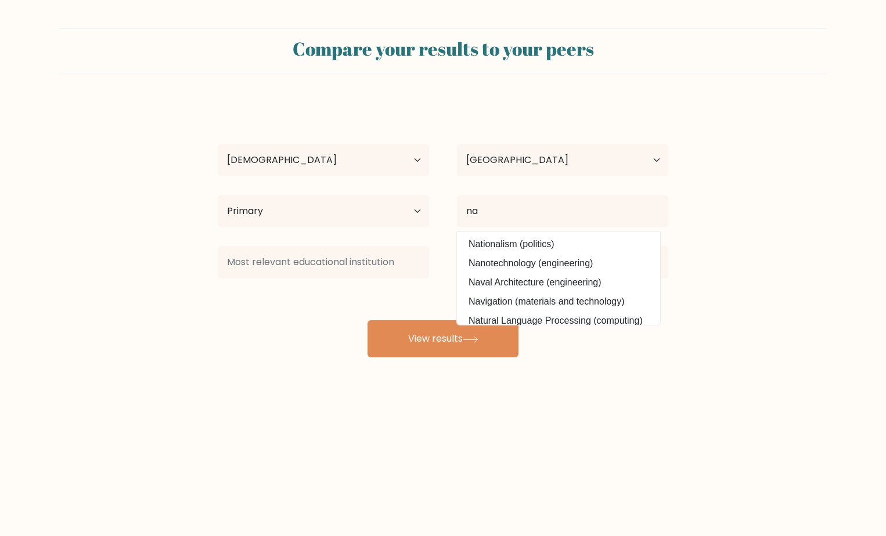
click at [360, 424] on div "Compare your results to your peers bob smith Age Under 18 years old 18-24 years…" at bounding box center [443, 220] width 886 height 440
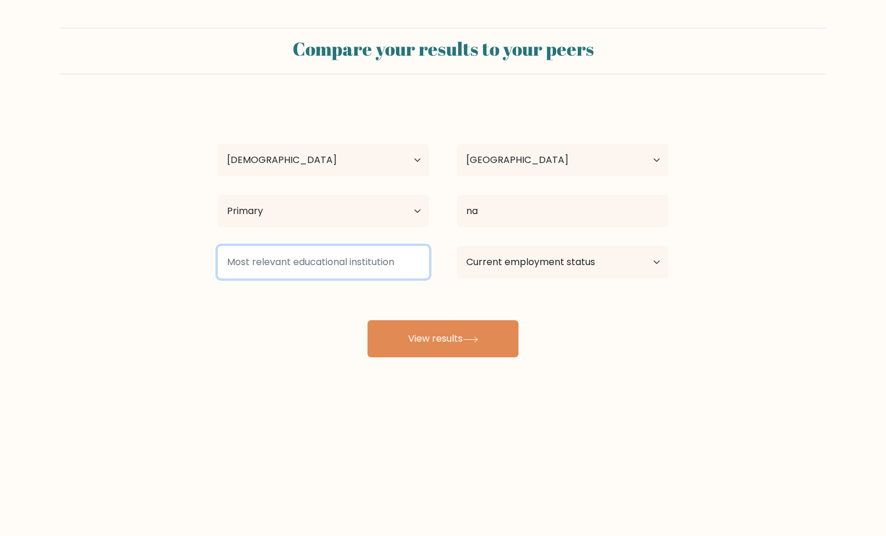
click at [374, 270] on input at bounding box center [323, 262] width 211 height 32
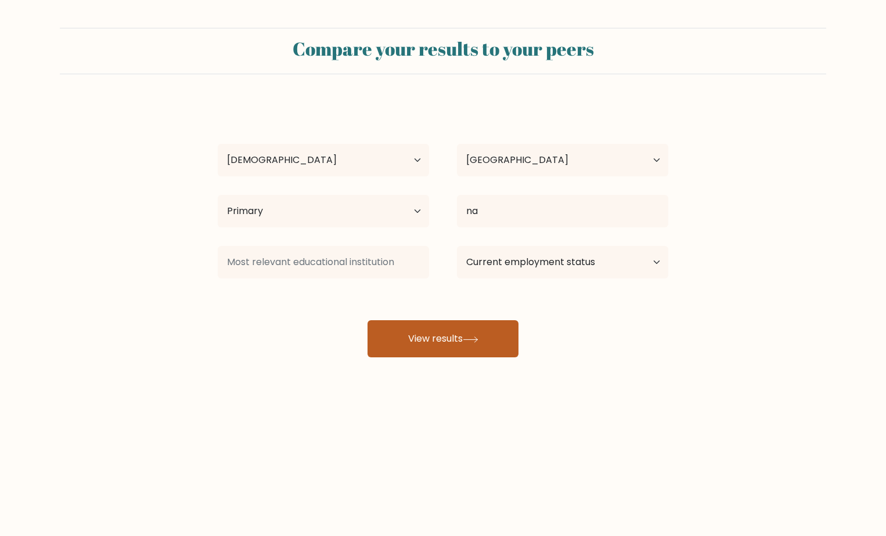
click at [449, 334] on button "View results" at bounding box center [442, 338] width 151 height 37
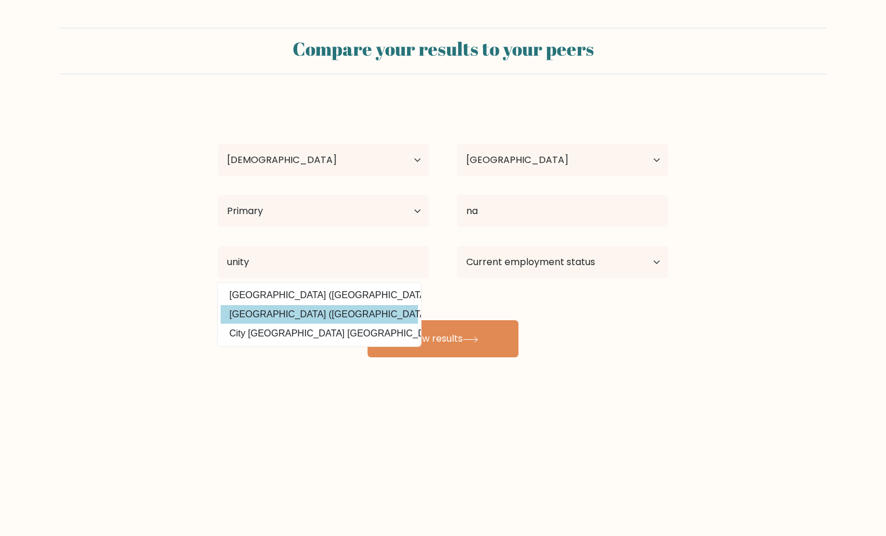
click at [351, 312] on option "Unity College (United States)" at bounding box center [319, 314] width 197 height 19
type input "[GEOGRAPHIC_DATA]"
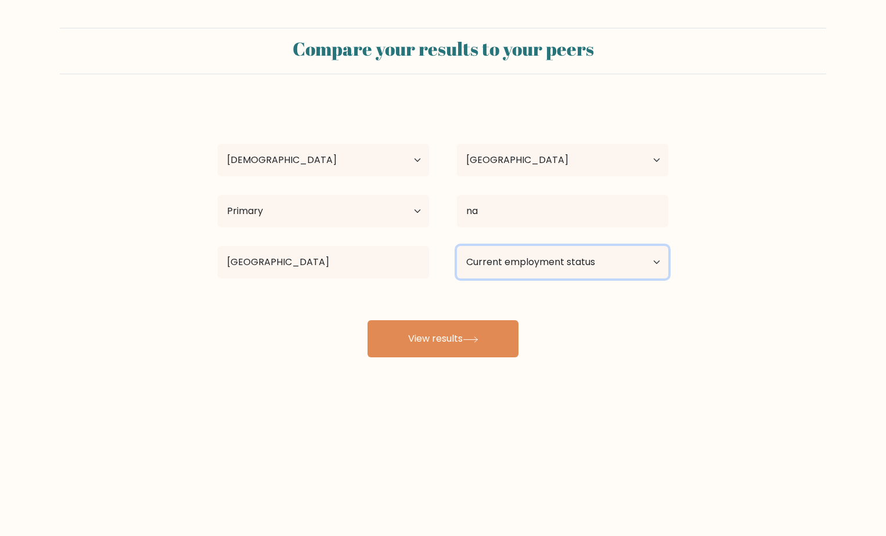
click at [555, 272] on select "Current employment status Employed Student Retired Other / prefer not to answer" at bounding box center [562, 262] width 211 height 32
select select "employed"
click at [457, 246] on select "Current employment status Employed Student Retired Other / prefer not to answer" at bounding box center [562, 262] width 211 height 32
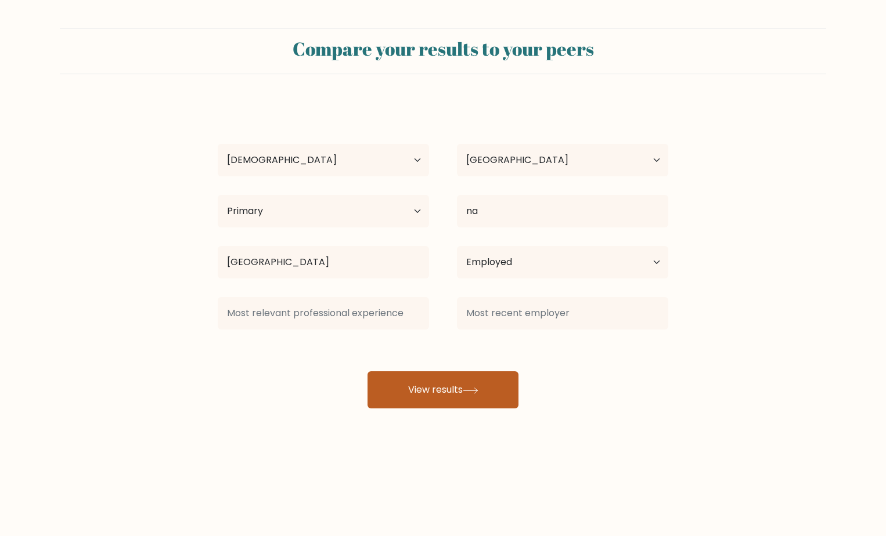
click at [412, 399] on button "View results" at bounding box center [442, 389] width 151 height 37
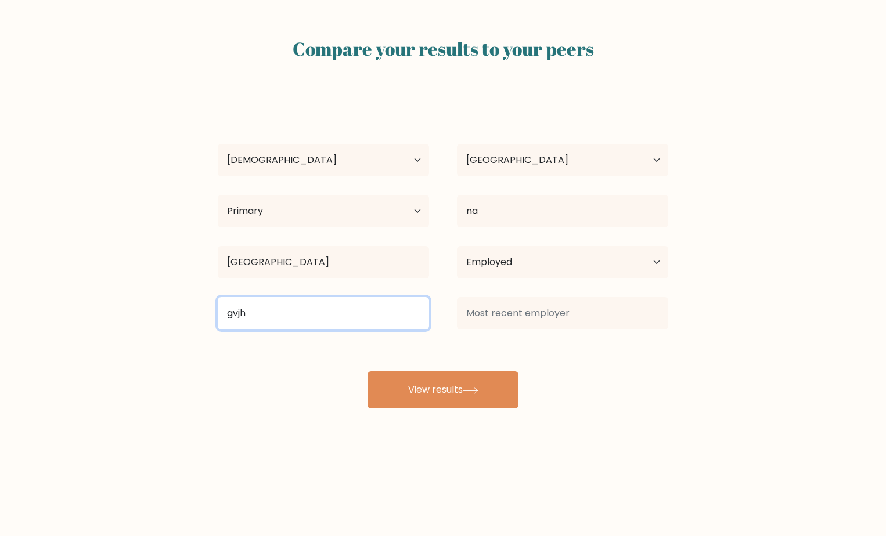
type input "gvjh"
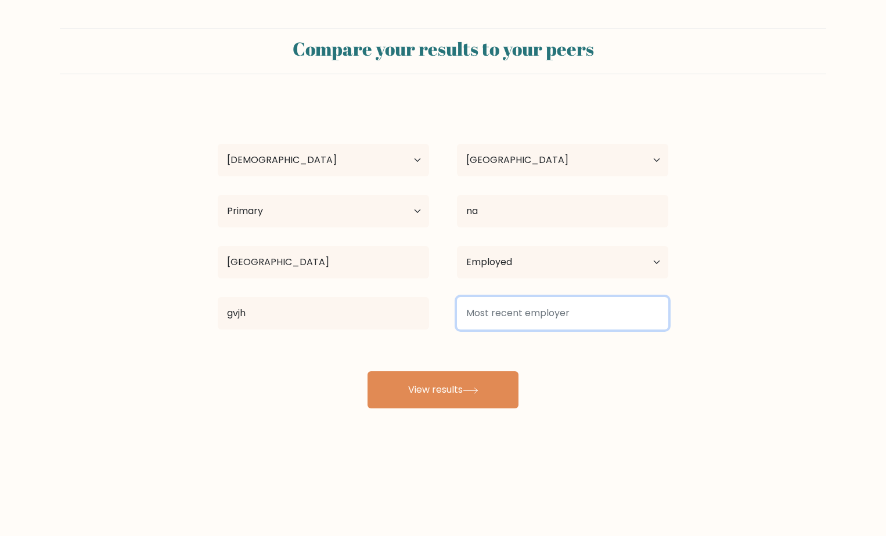
click at [478, 309] on input at bounding box center [562, 313] width 211 height 32
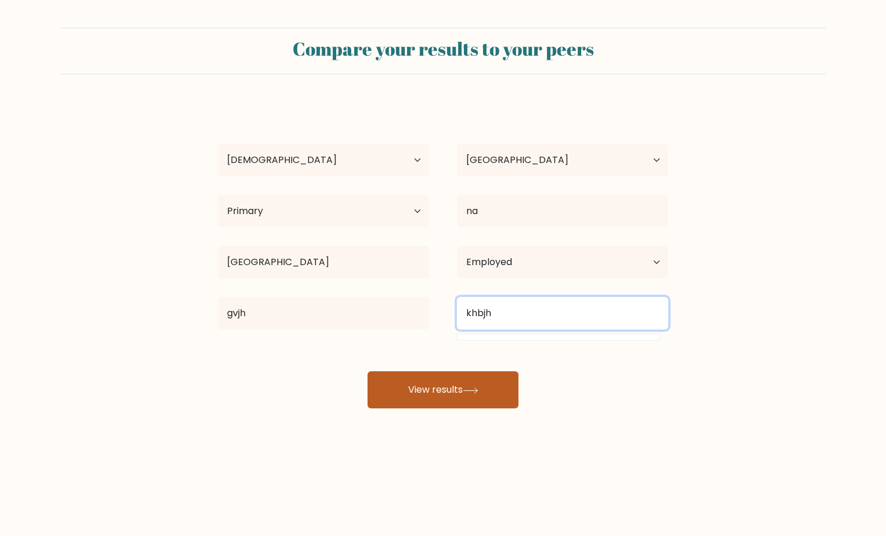
type input "khbjh"
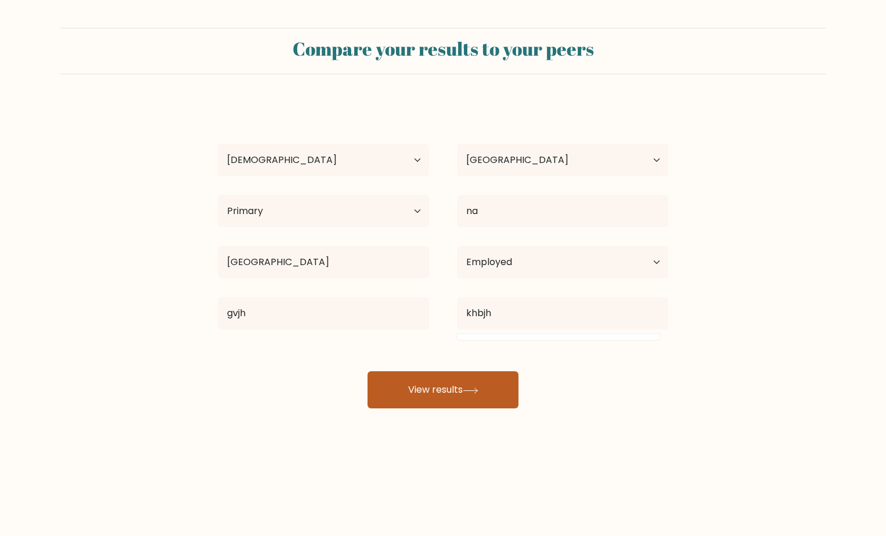
click at [448, 382] on button "View results" at bounding box center [442, 389] width 151 height 37
